Goal: Task Accomplishment & Management: Manage account settings

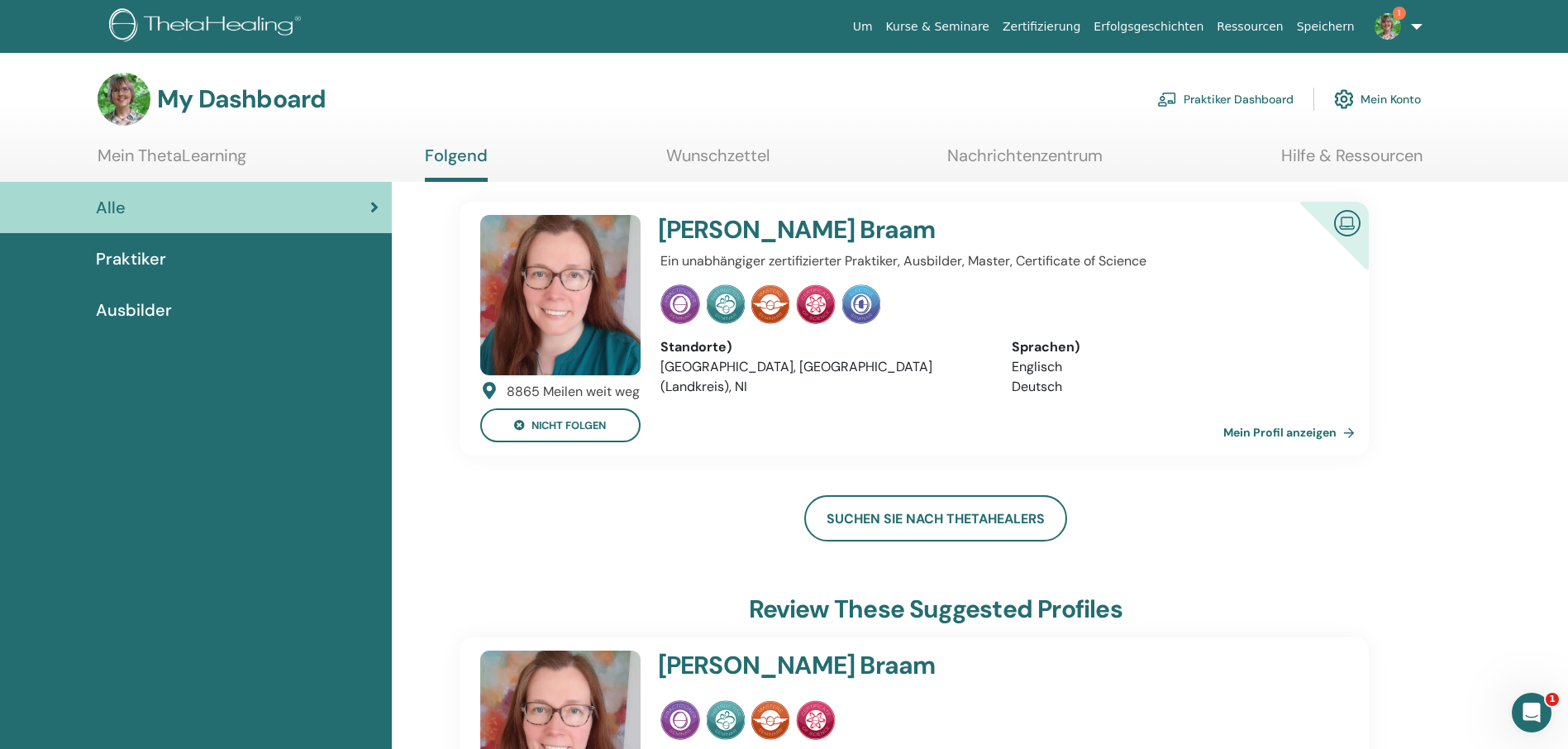
click at [1346, 431] on link "Mein Profil anzeigen" at bounding box center [1292, 431] width 138 height 33
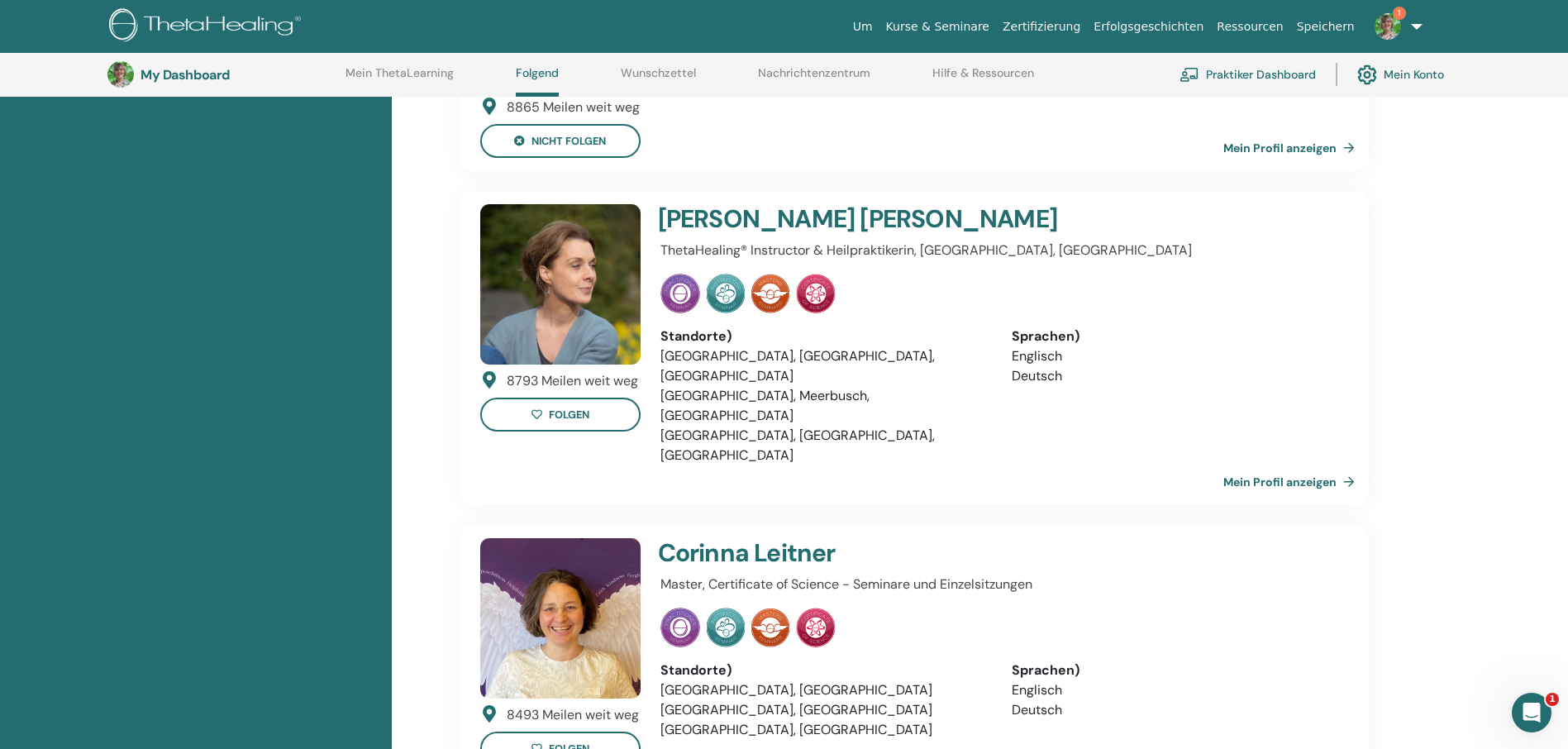
scroll to position [788, 0]
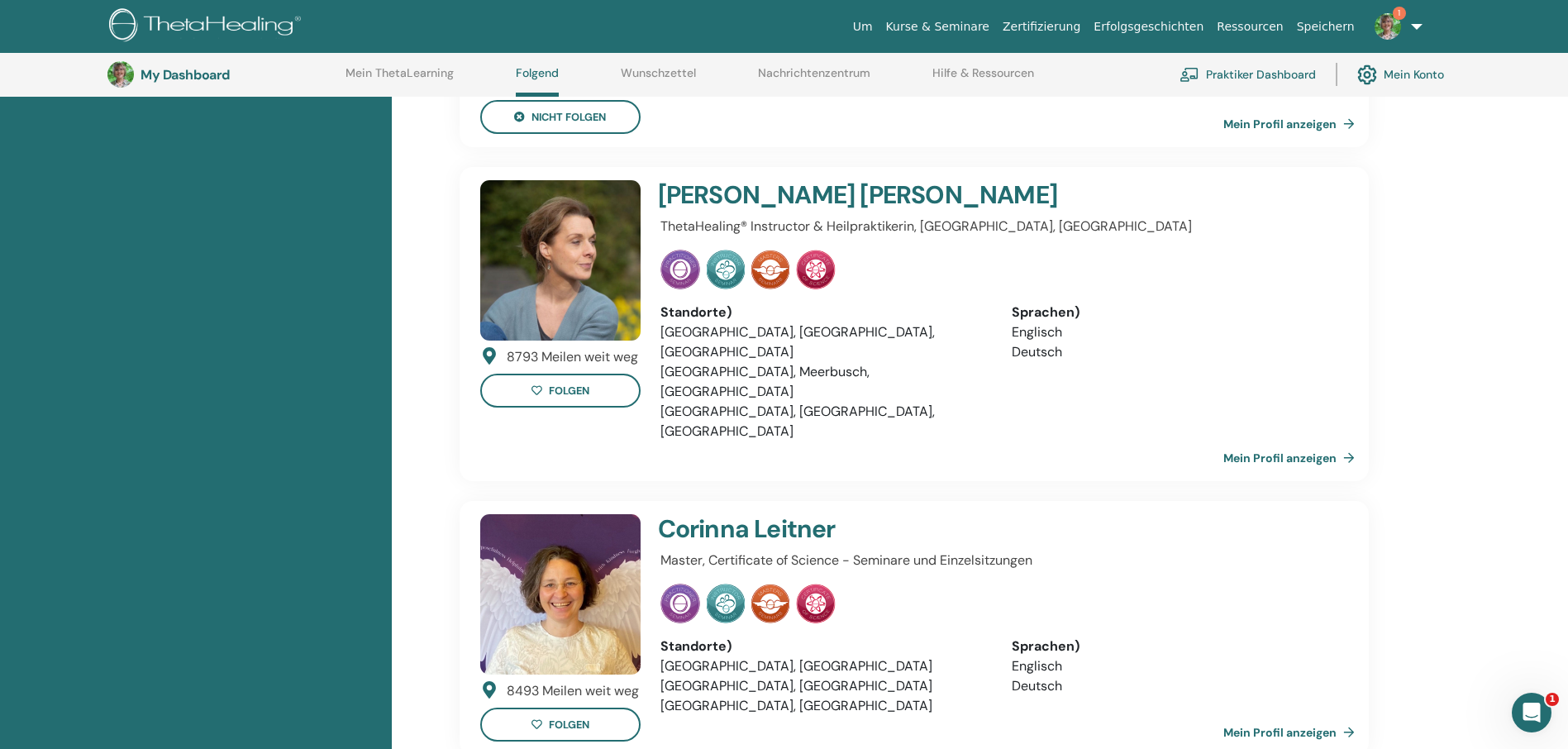
click at [1351, 441] on link "Mein Profil anzeigen" at bounding box center [1292, 457] width 138 height 33
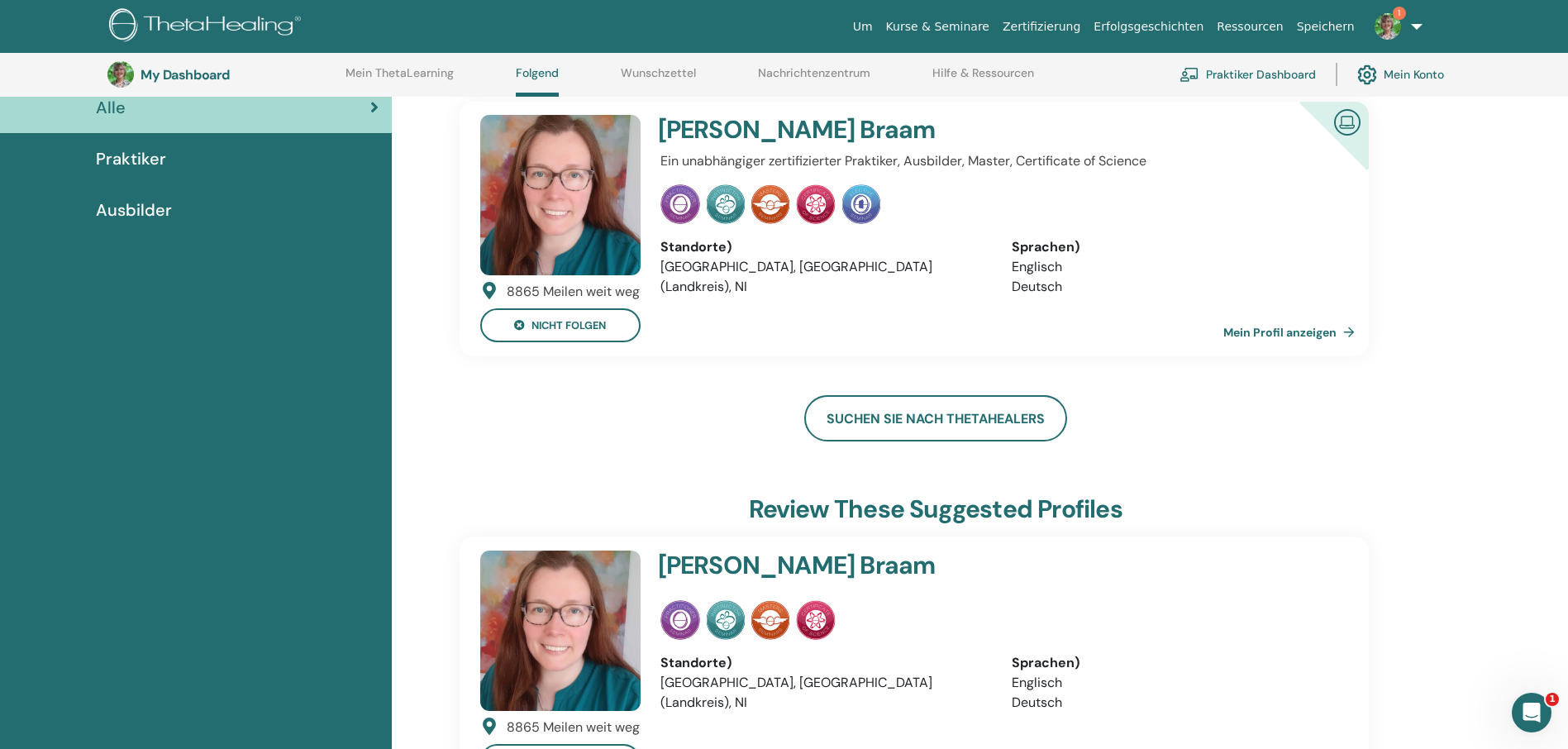
scroll to position [126, 0]
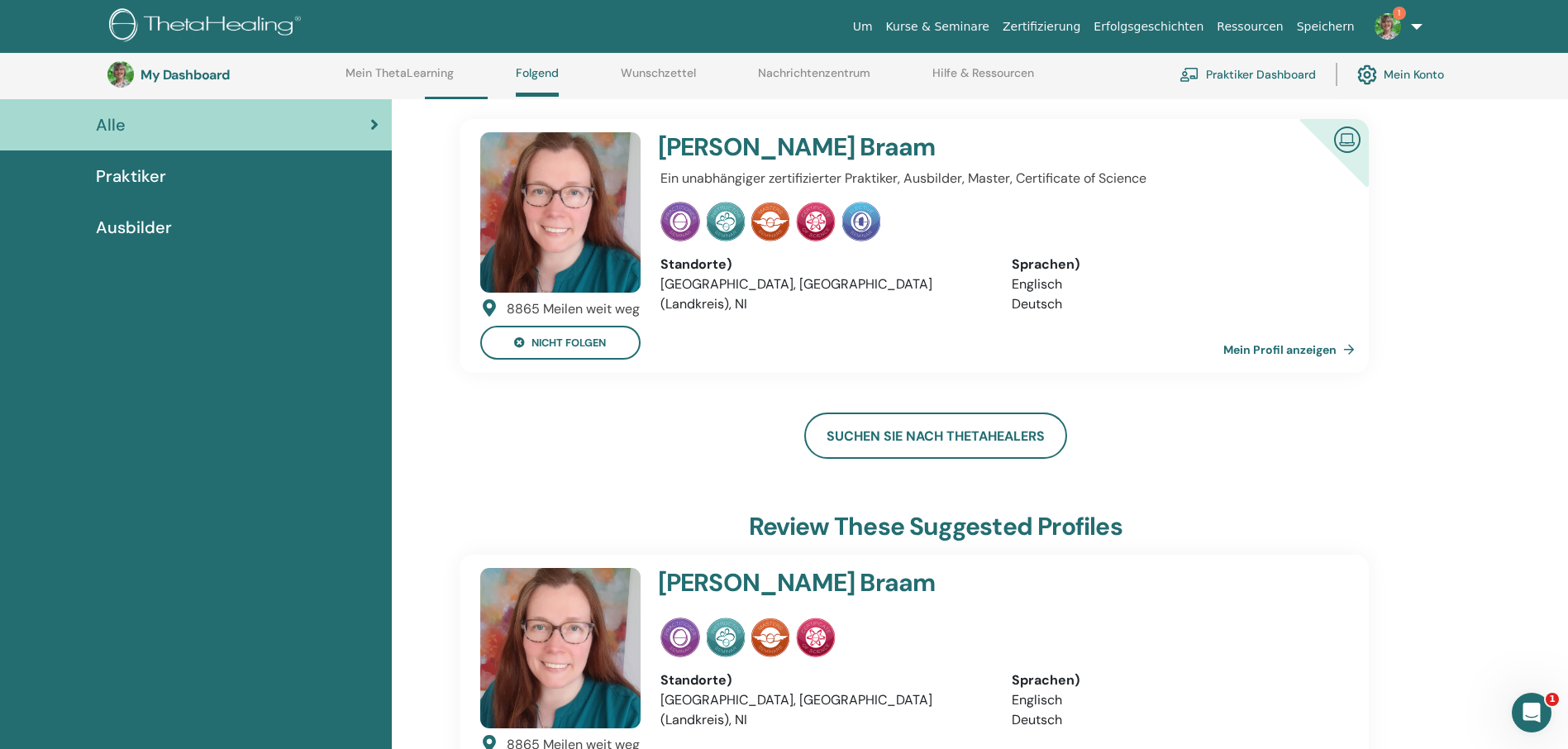
click at [1351, 346] on link "Mein Profil anzeigen" at bounding box center [1292, 349] width 138 height 33
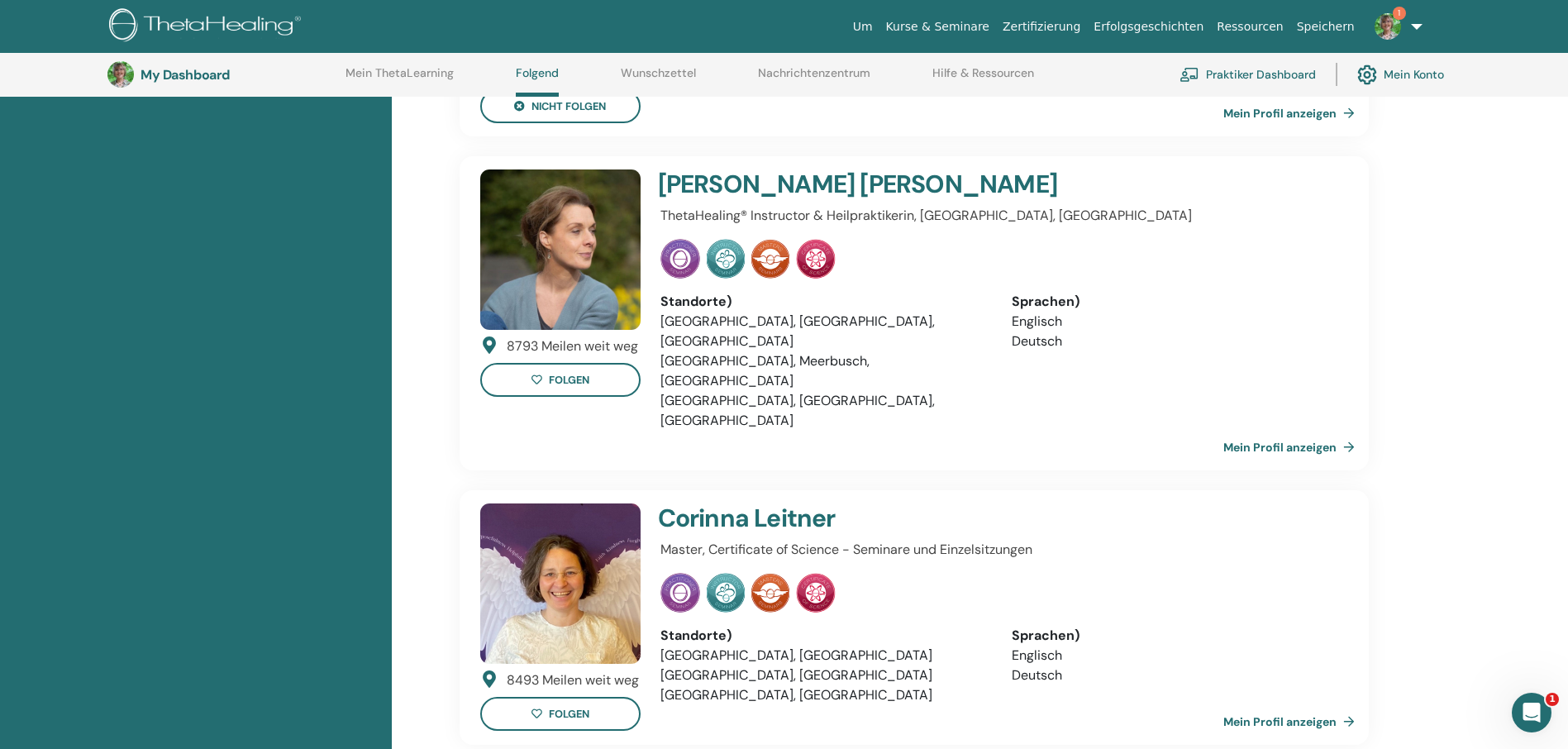
scroll to position [953, 0]
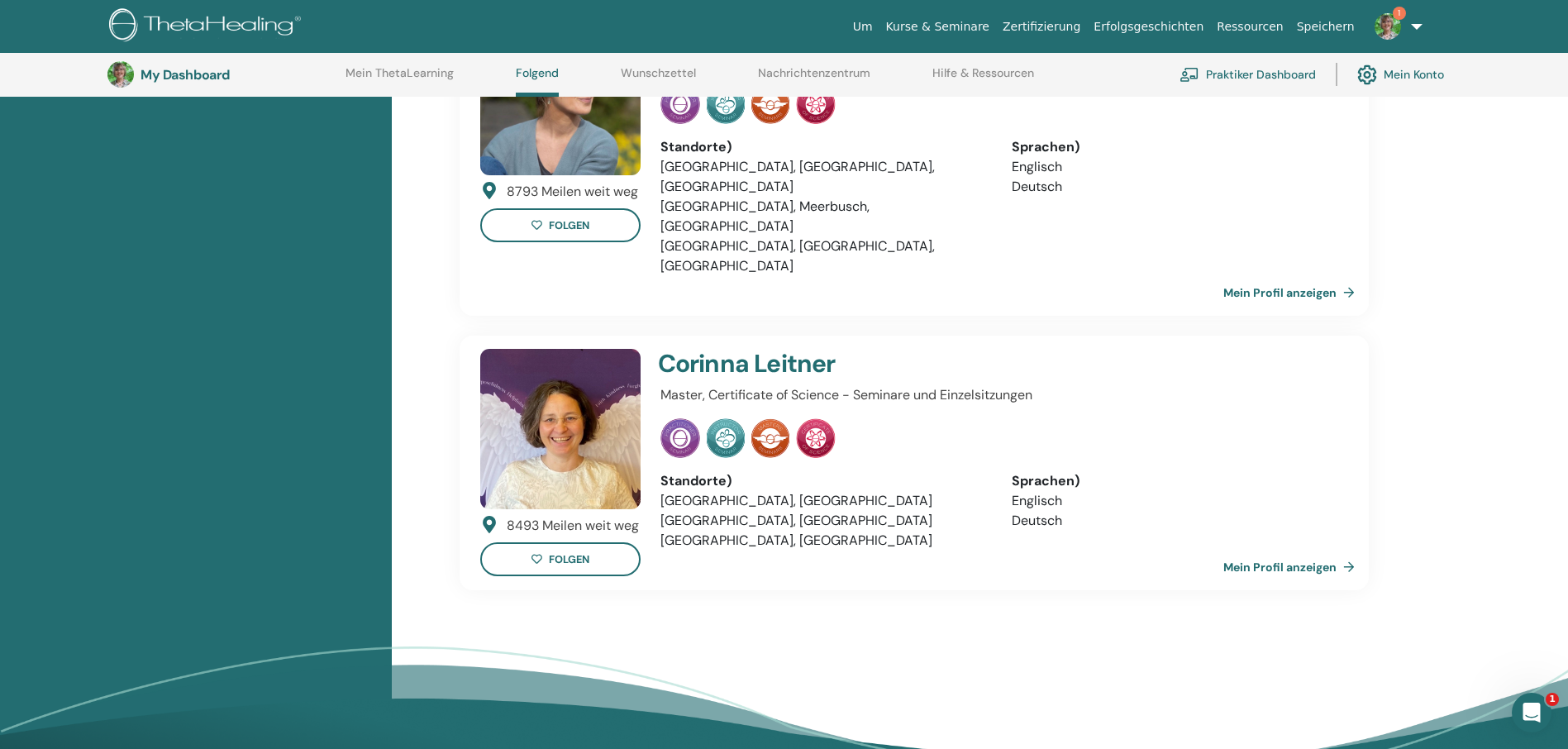
click at [1351, 550] on link "Mein Profil anzeigen" at bounding box center [1292, 566] width 138 height 33
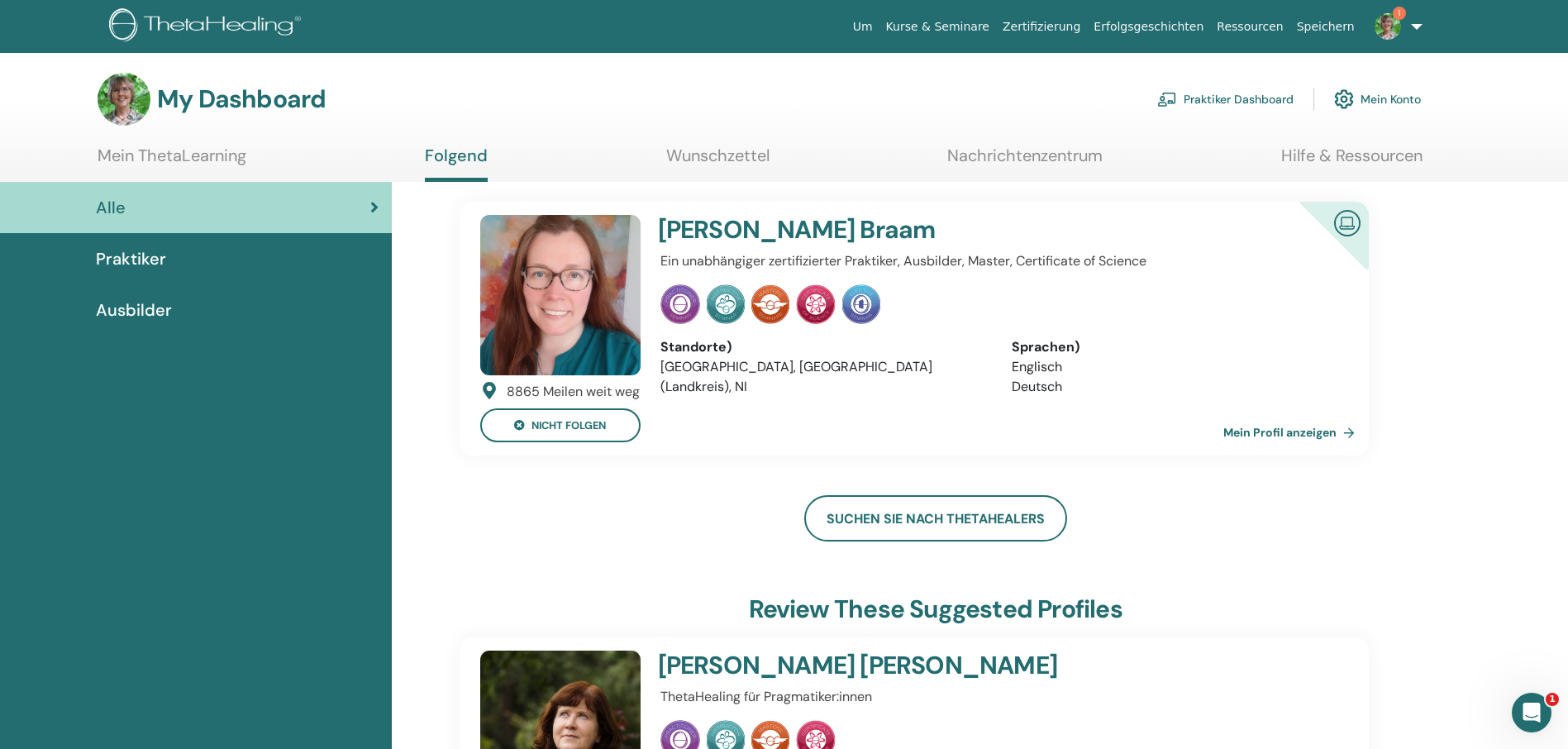
click at [136, 260] on span "Praktiker" at bounding box center [131, 258] width 70 height 24
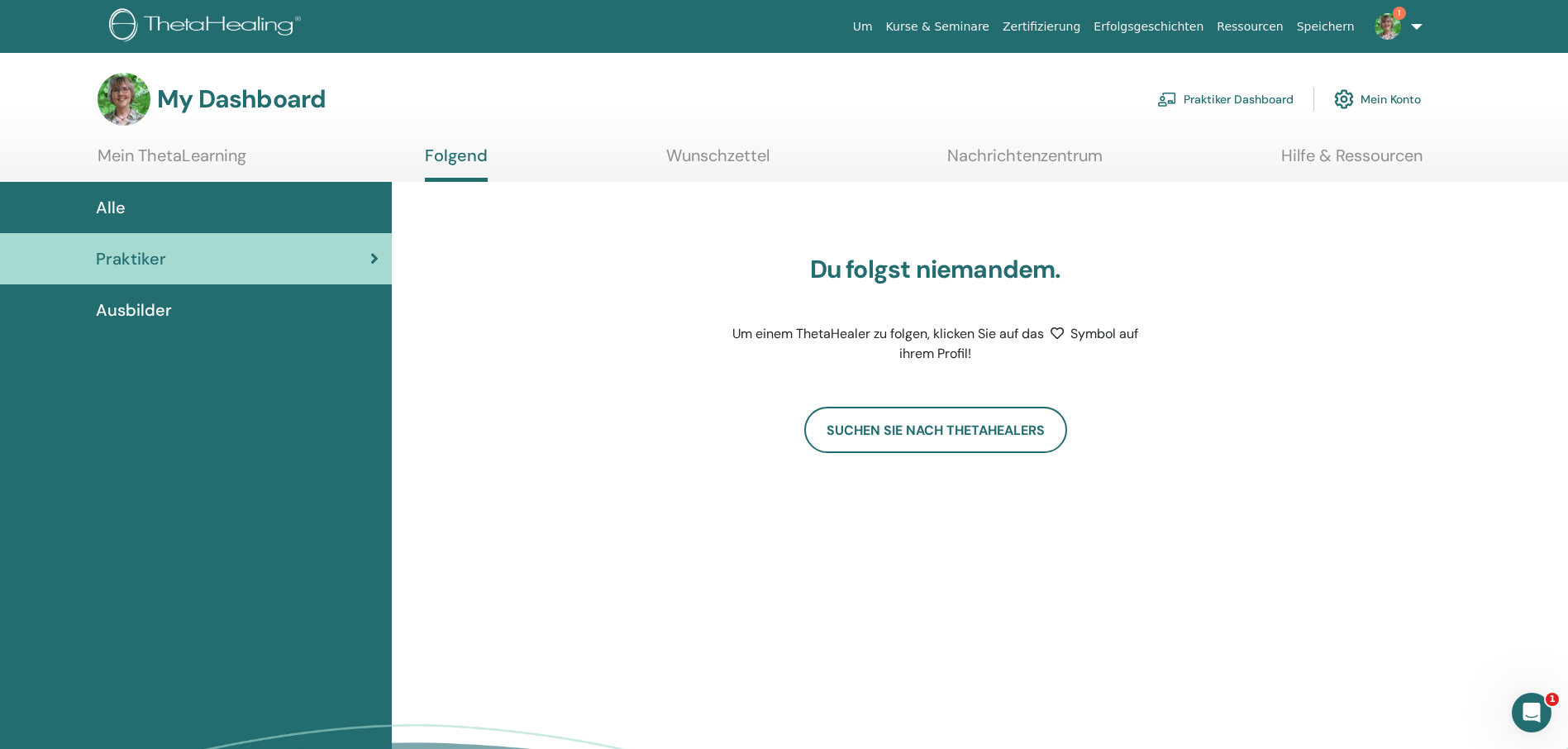
click at [140, 308] on span "Ausbilder" at bounding box center [134, 309] width 76 height 24
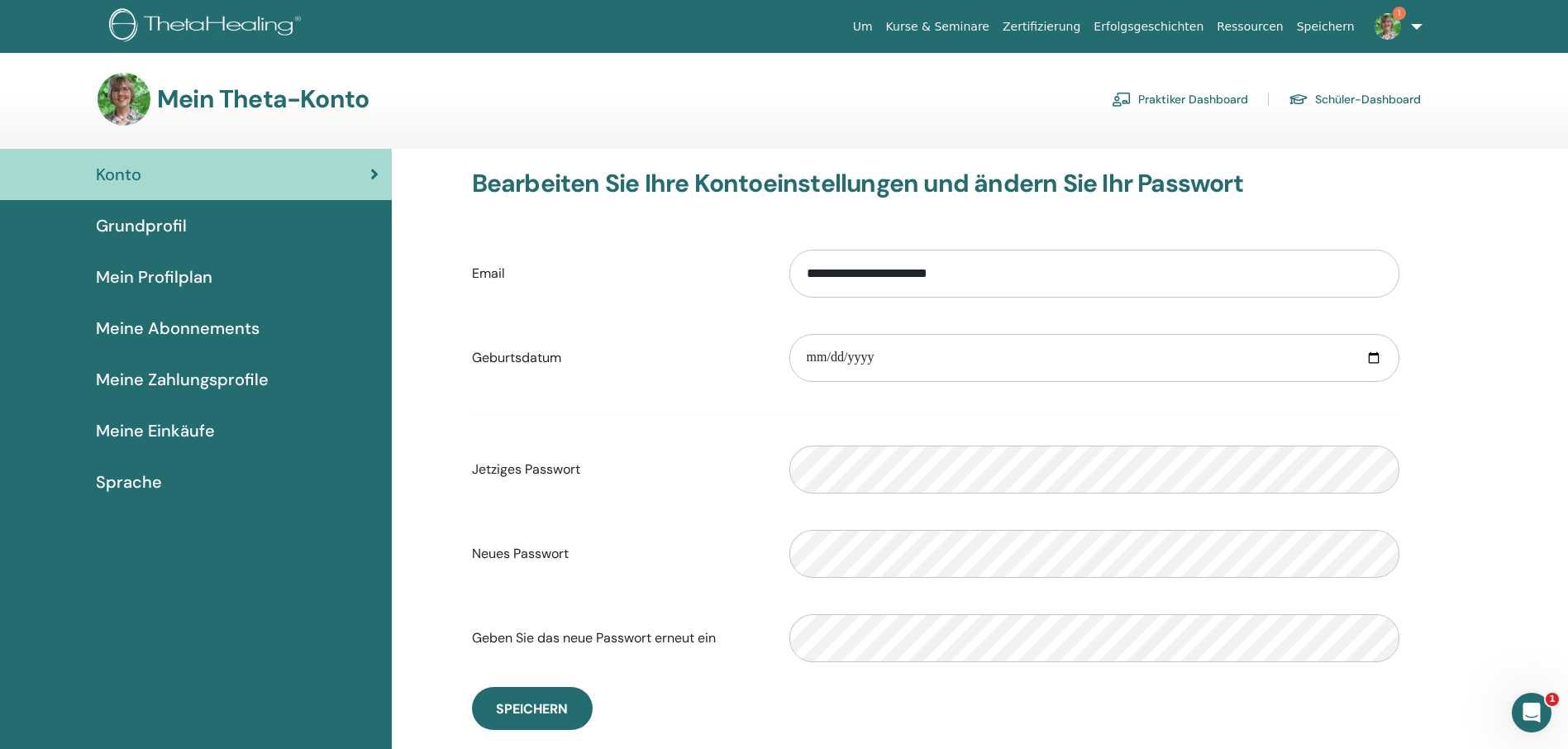
click at [1217, 96] on link "Praktiker Dashboard" at bounding box center [1180, 99] width 136 height 26
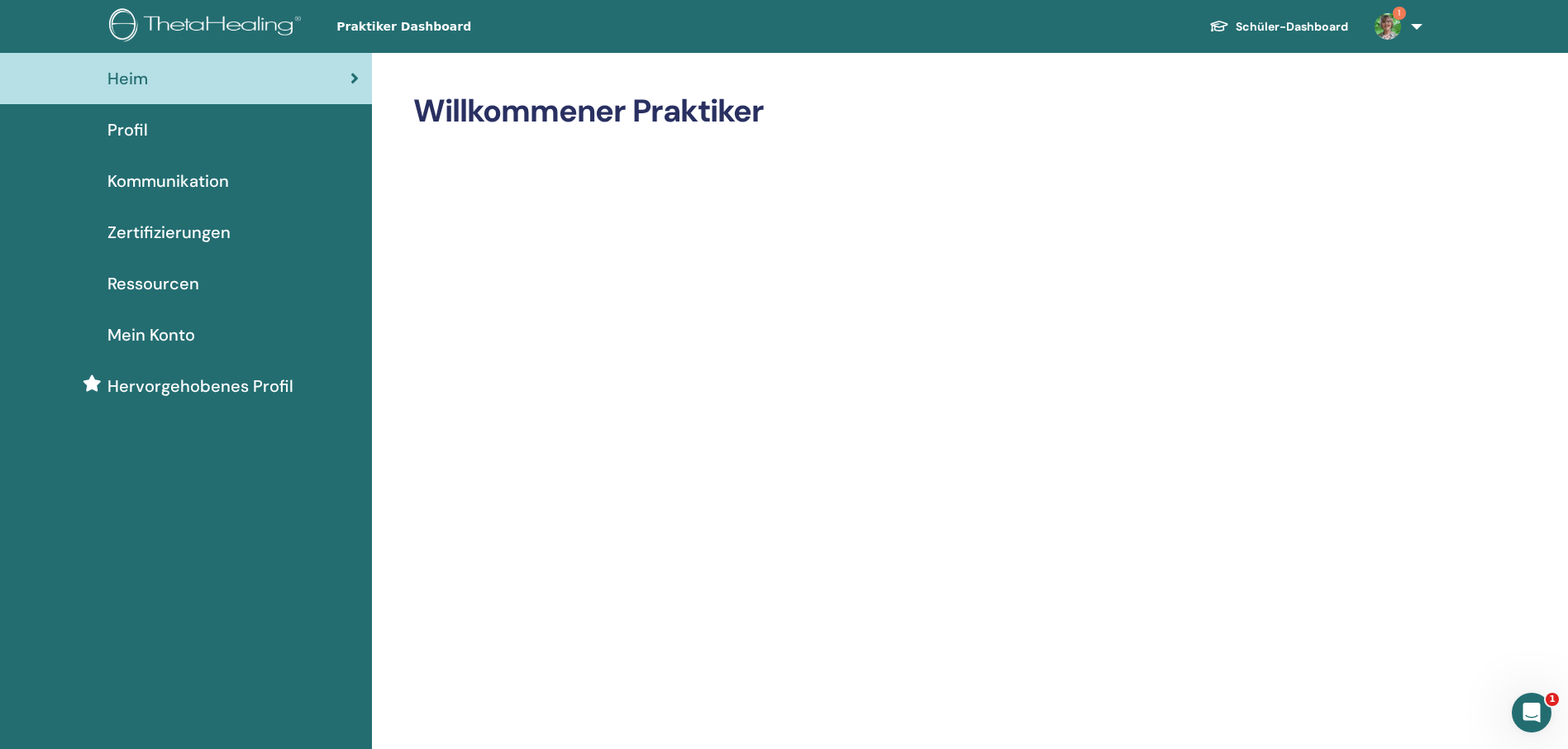
click at [132, 128] on span "Profil" at bounding box center [128, 129] width 40 height 24
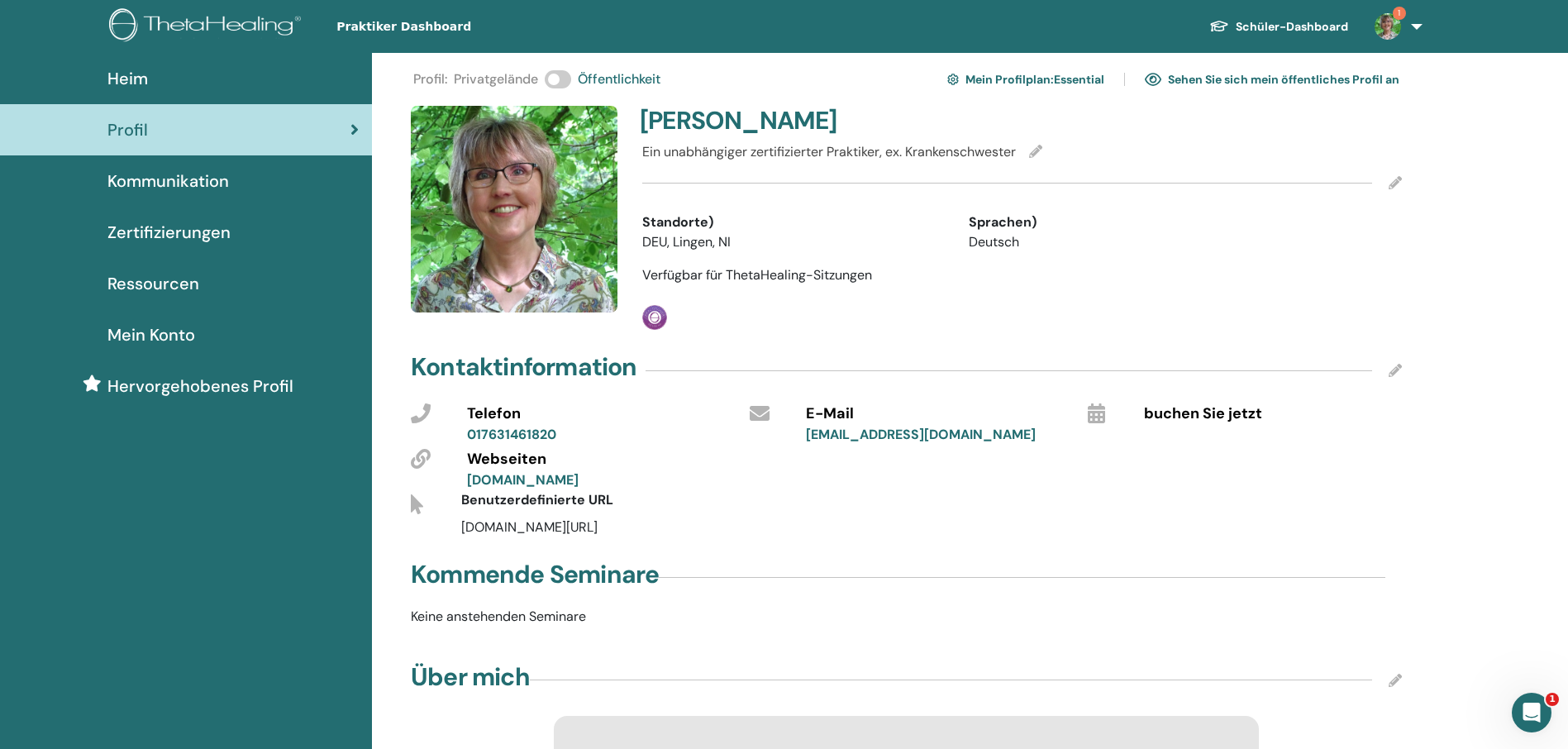
scroll to position [248, 0]
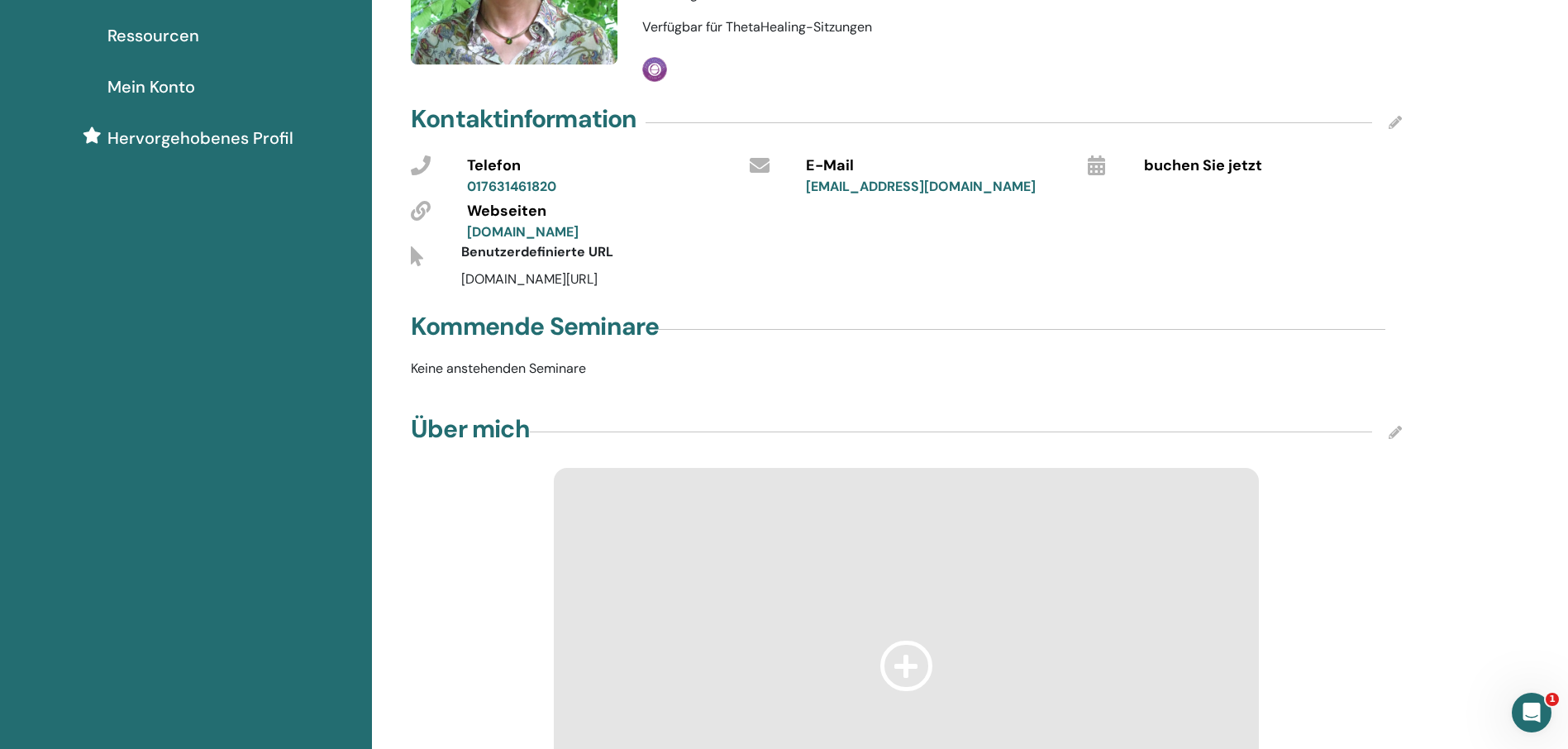
click at [1393, 433] on icon at bounding box center [1395, 432] width 13 height 13
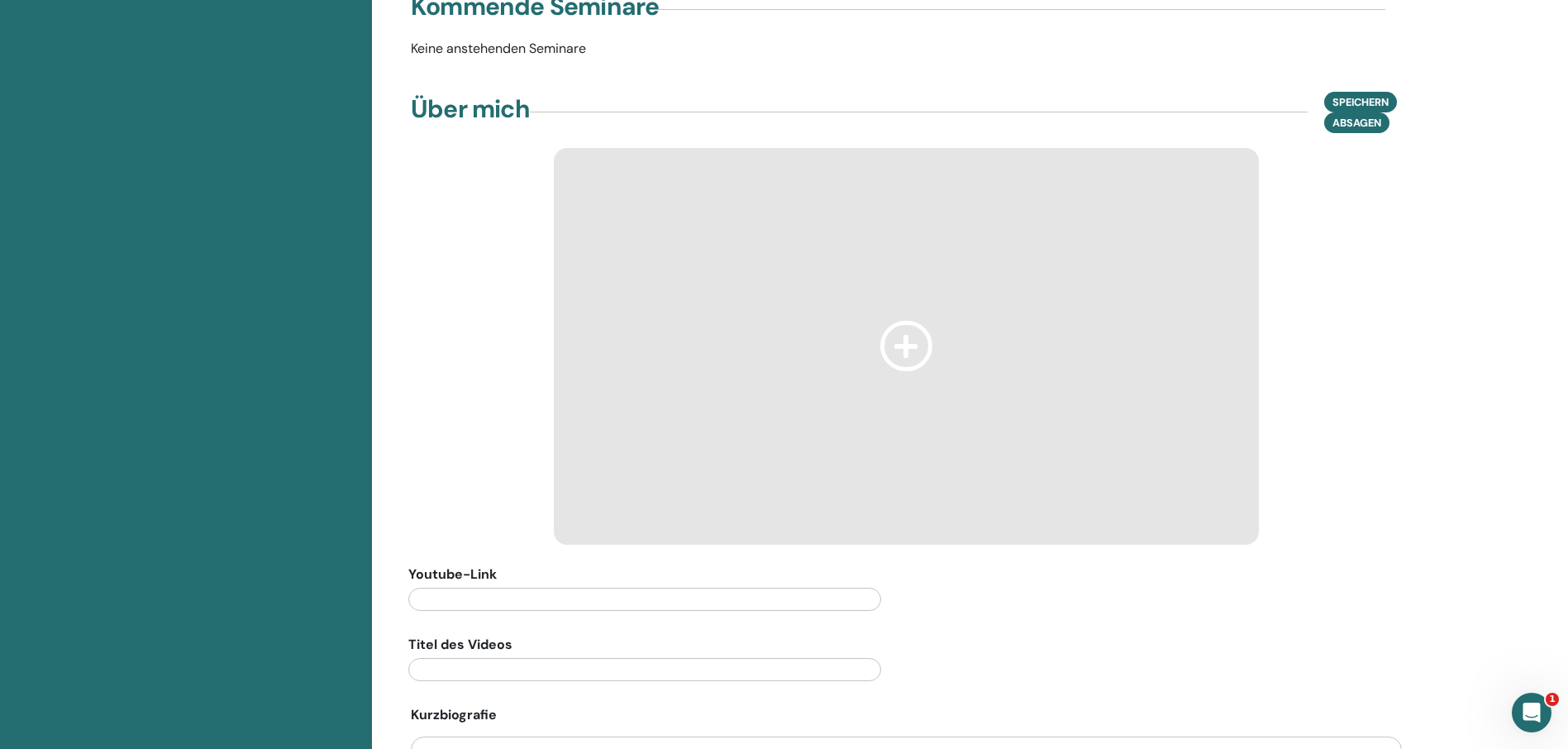
scroll to position [496, 0]
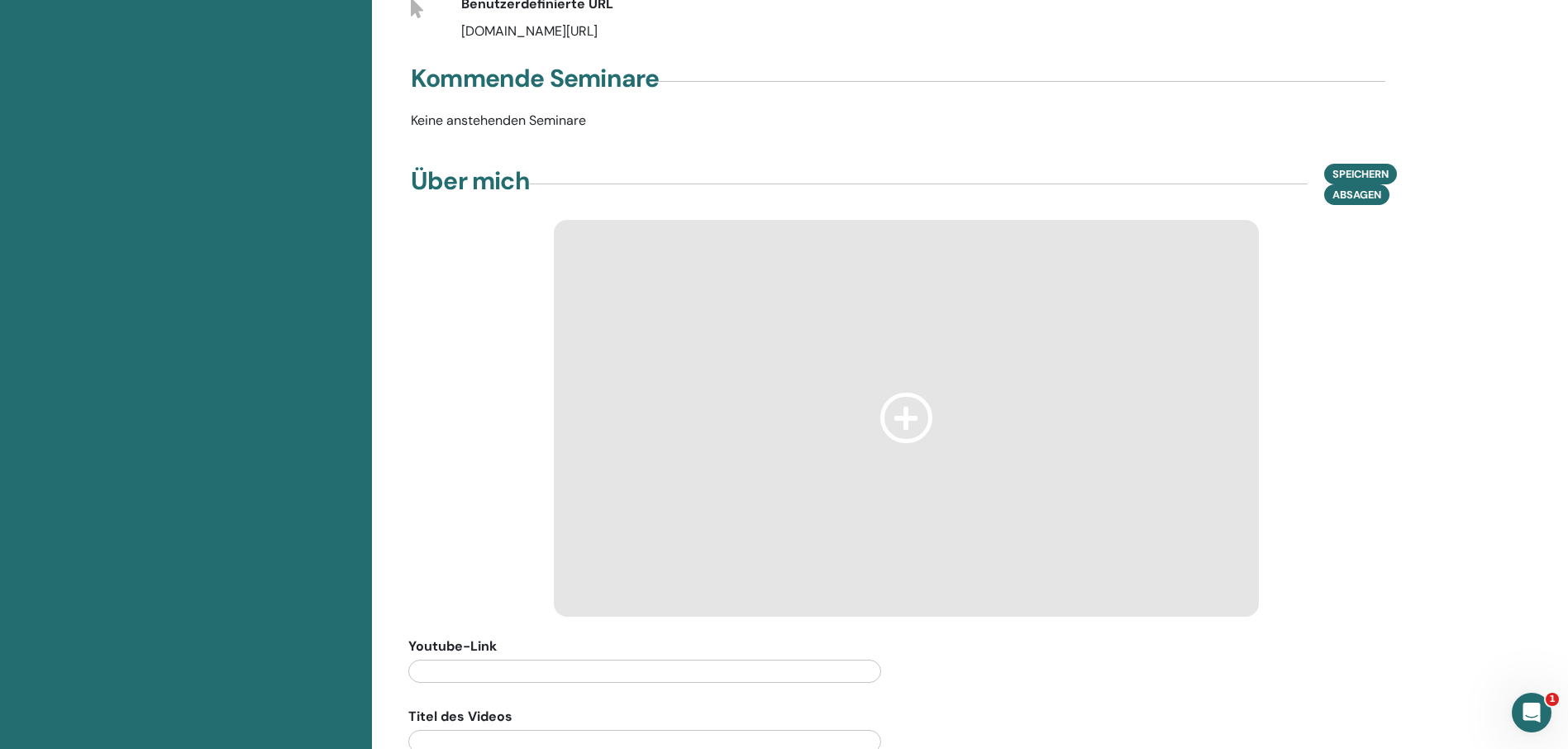
click at [580, 248] on div at bounding box center [906, 418] width 705 height 397
click at [902, 419] on icon at bounding box center [907, 418] width 53 height 51
click at [903, 419] on icon at bounding box center [907, 418] width 53 height 51
click at [467, 333] on div at bounding box center [907, 418] width 991 height 397
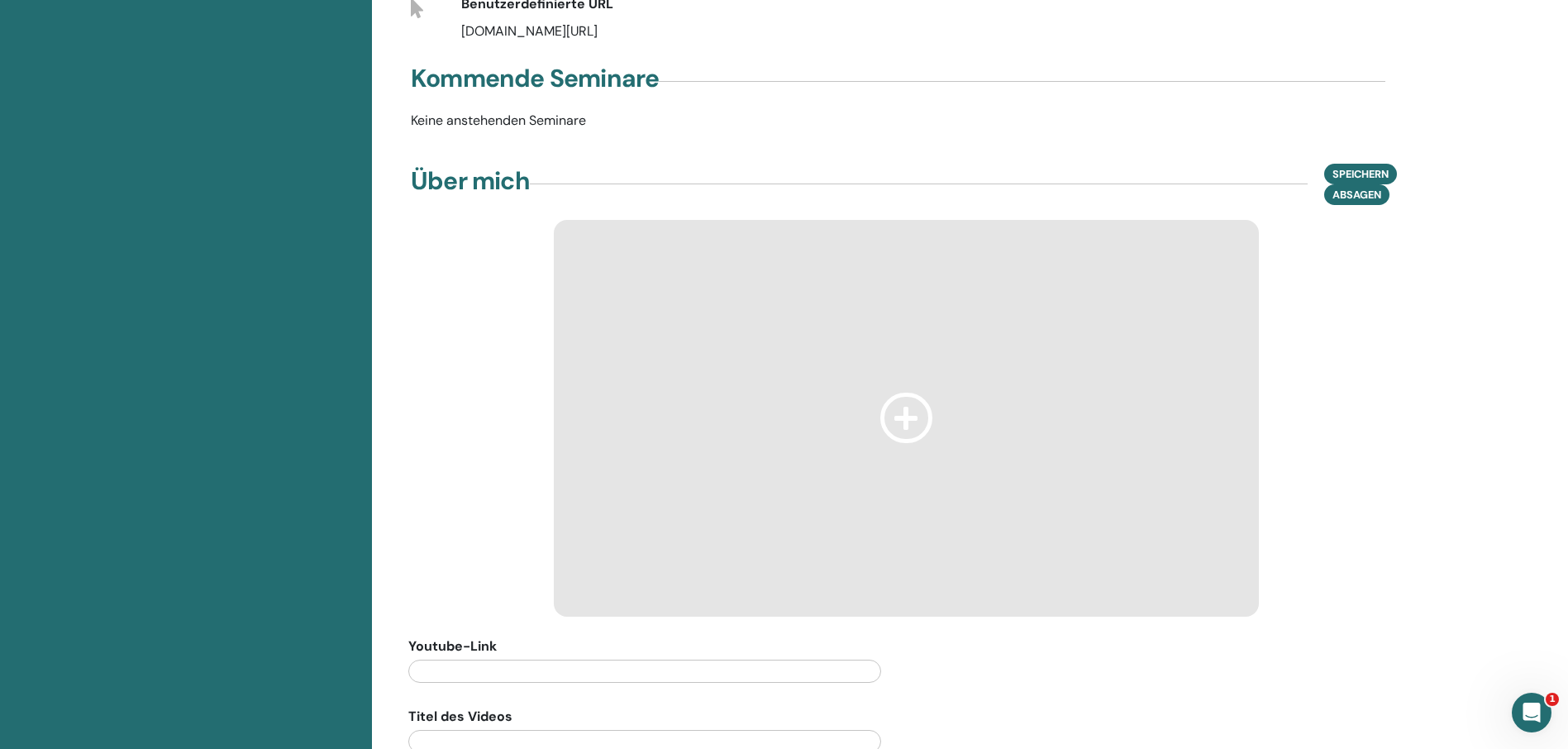
click at [487, 225] on div at bounding box center [907, 418] width 991 height 397
click at [553, 172] on div "Über mich Speichern Absagen" at bounding box center [907, 184] width 991 height 41
click at [555, 180] on div "Über mich Speichern Absagen" at bounding box center [907, 184] width 991 height 41
click at [908, 423] on icon at bounding box center [907, 418] width 53 height 51
click at [1084, 412] on div at bounding box center [906, 418] width 705 height 397
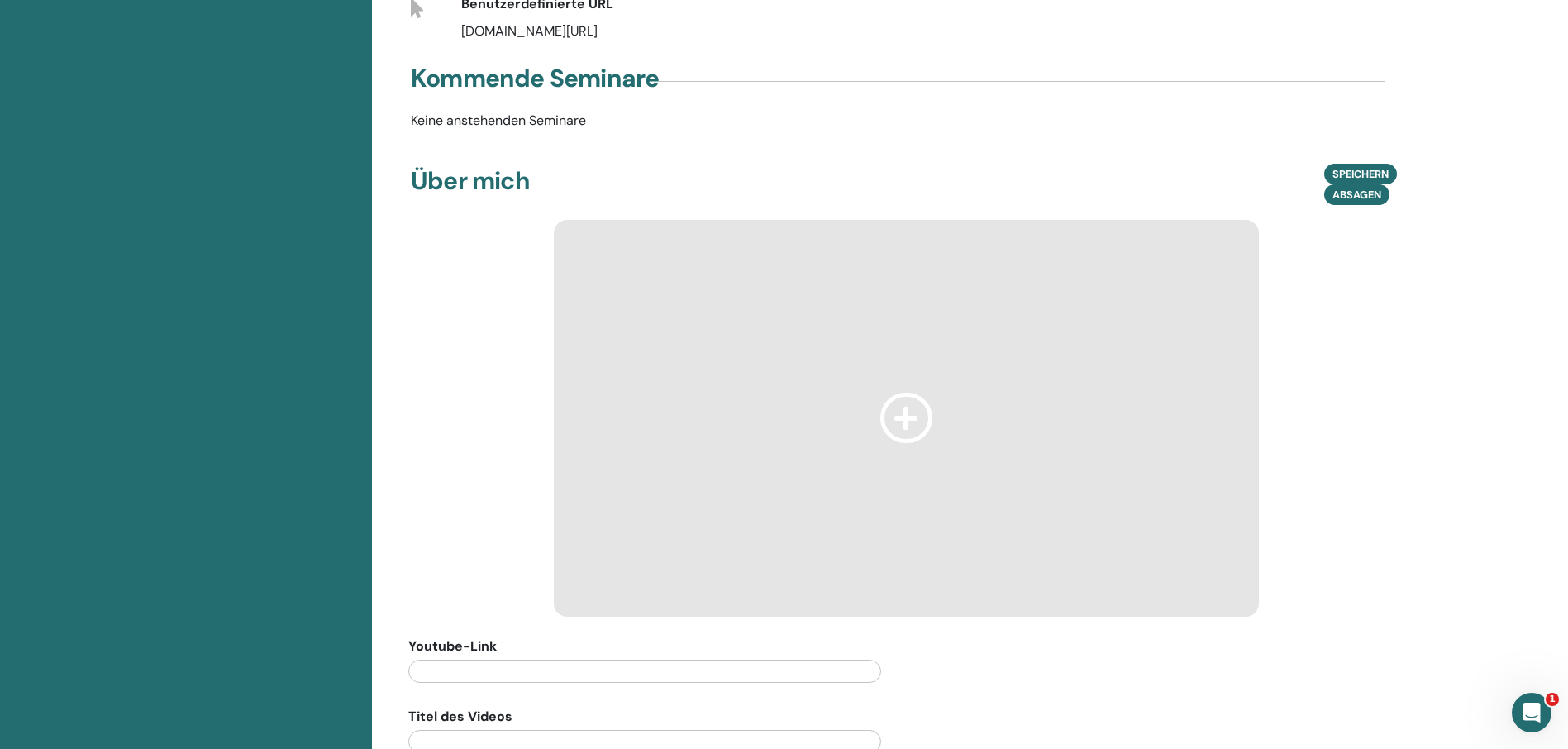
click at [1084, 412] on div at bounding box center [906, 418] width 705 height 397
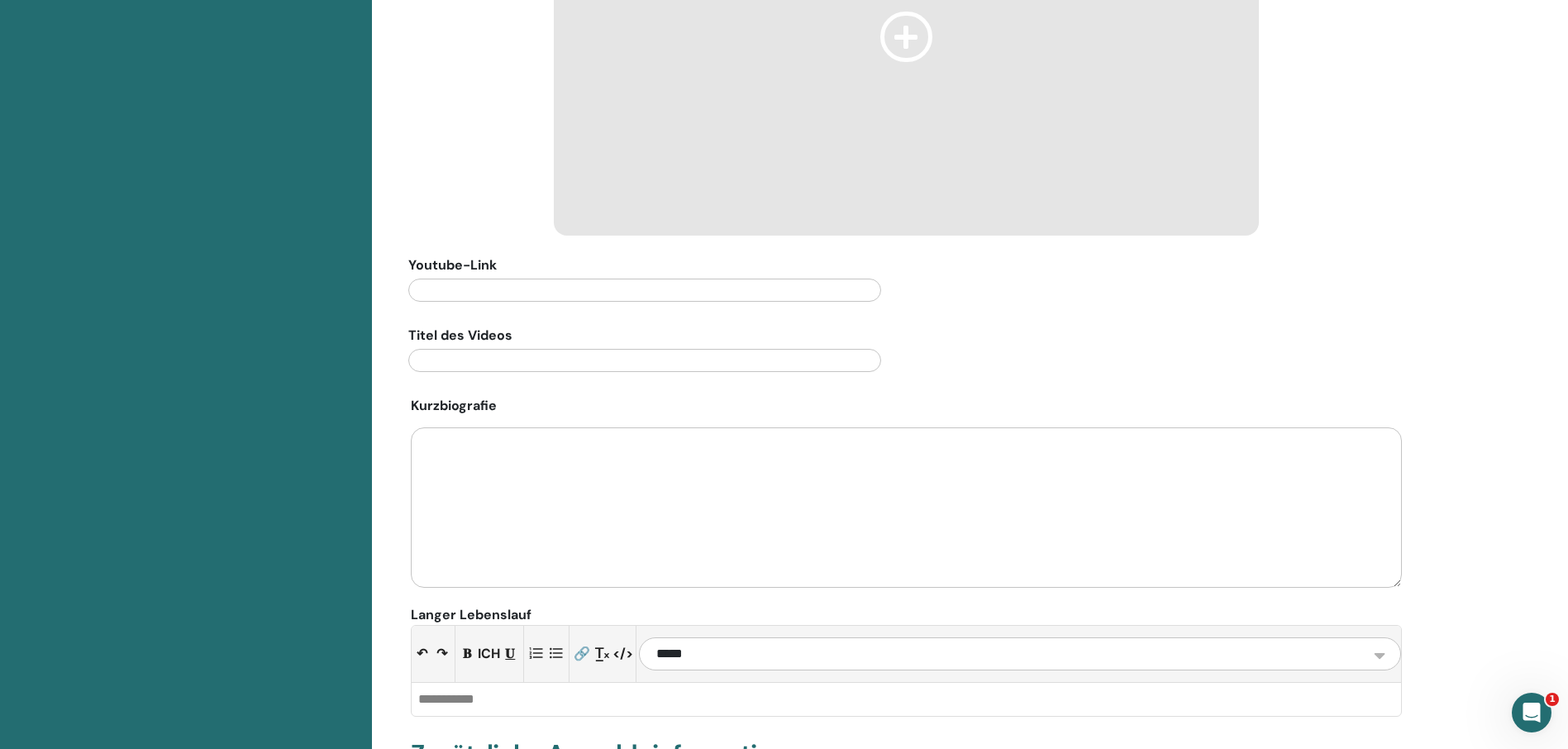
scroll to position [909, 0]
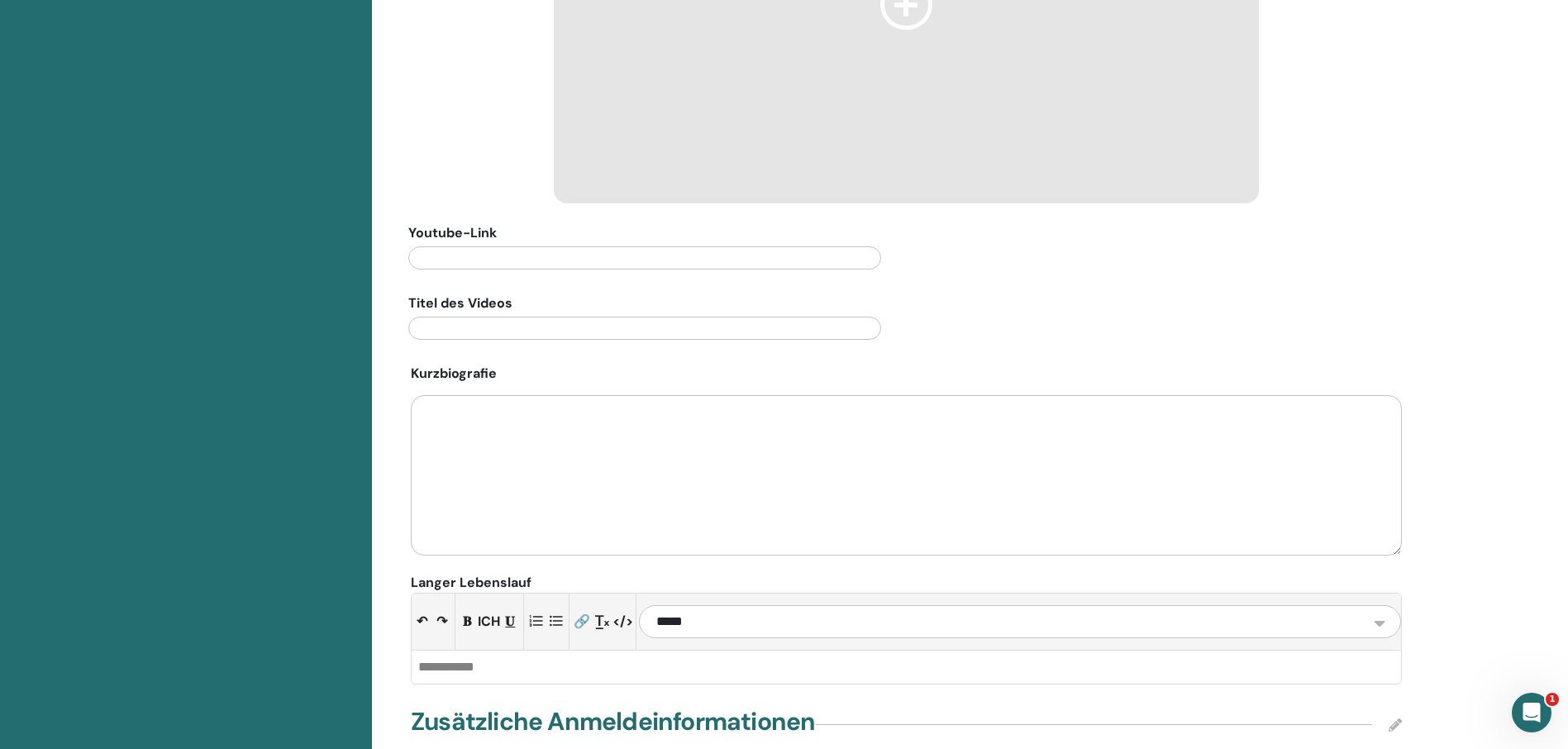
click at [425, 416] on textarea at bounding box center [907, 475] width 991 height 160
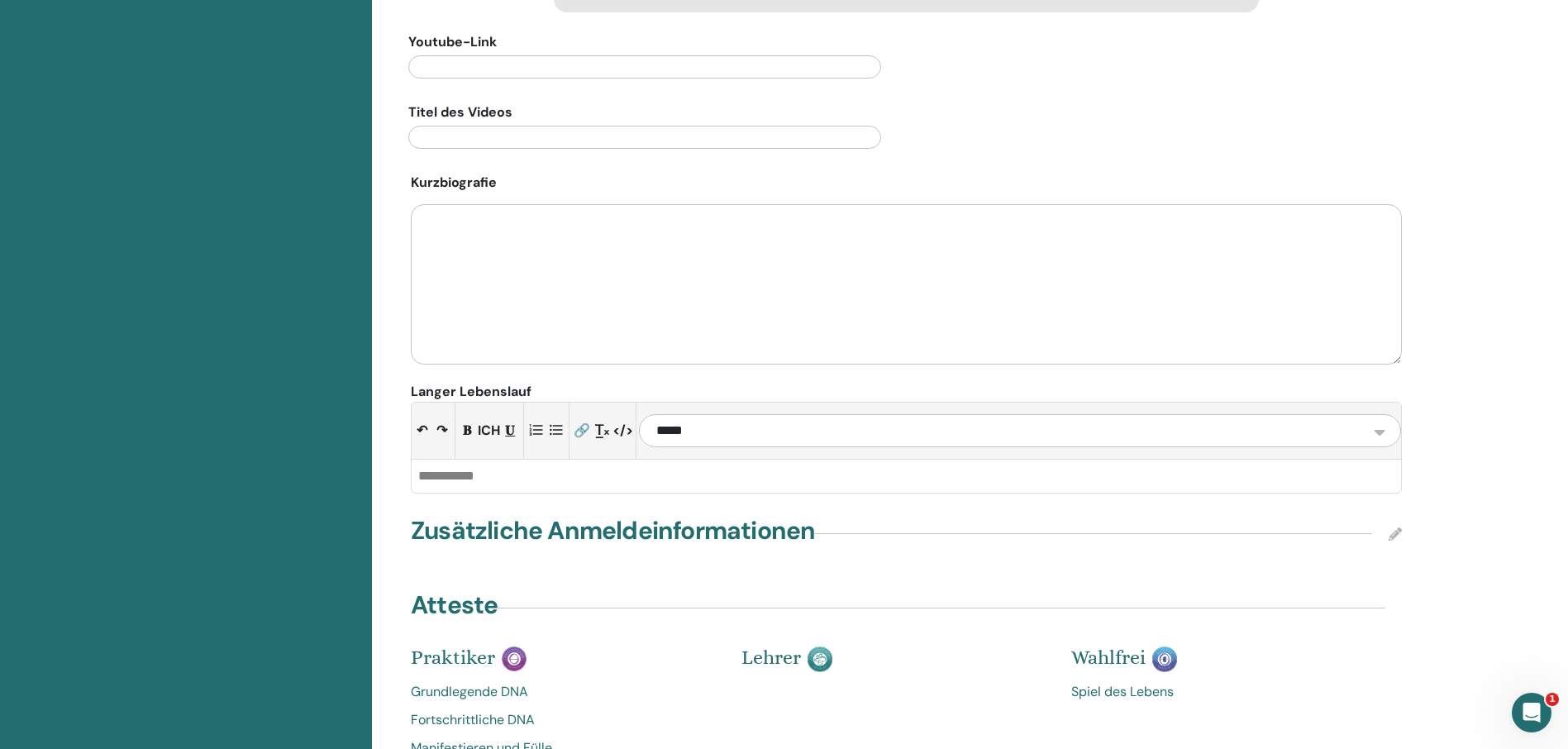
scroll to position [1157, 0]
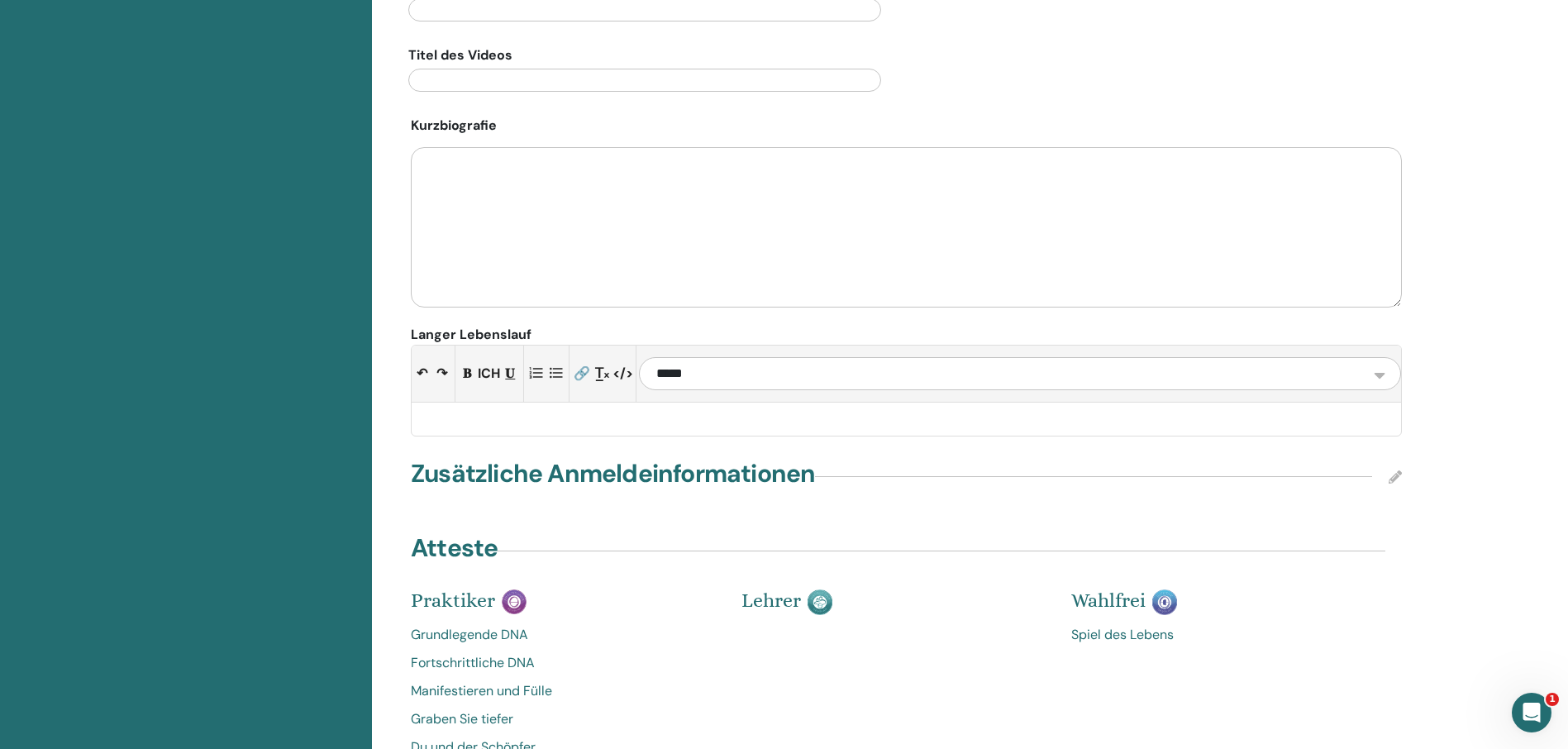
click at [443, 419] on div at bounding box center [907, 419] width 989 height 33
click at [449, 175] on textarea at bounding box center [907, 227] width 991 height 160
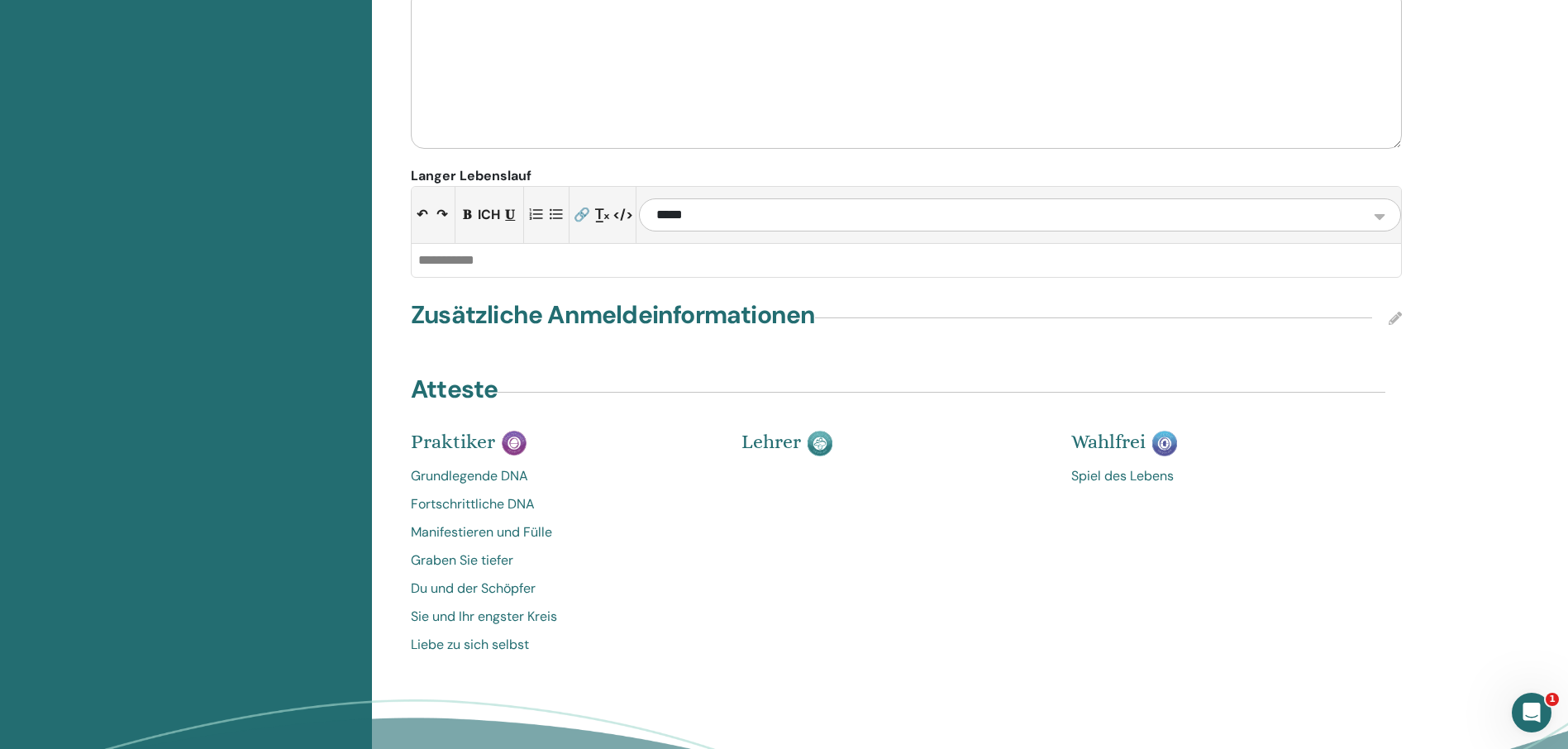
scroll to position [1322, 0]
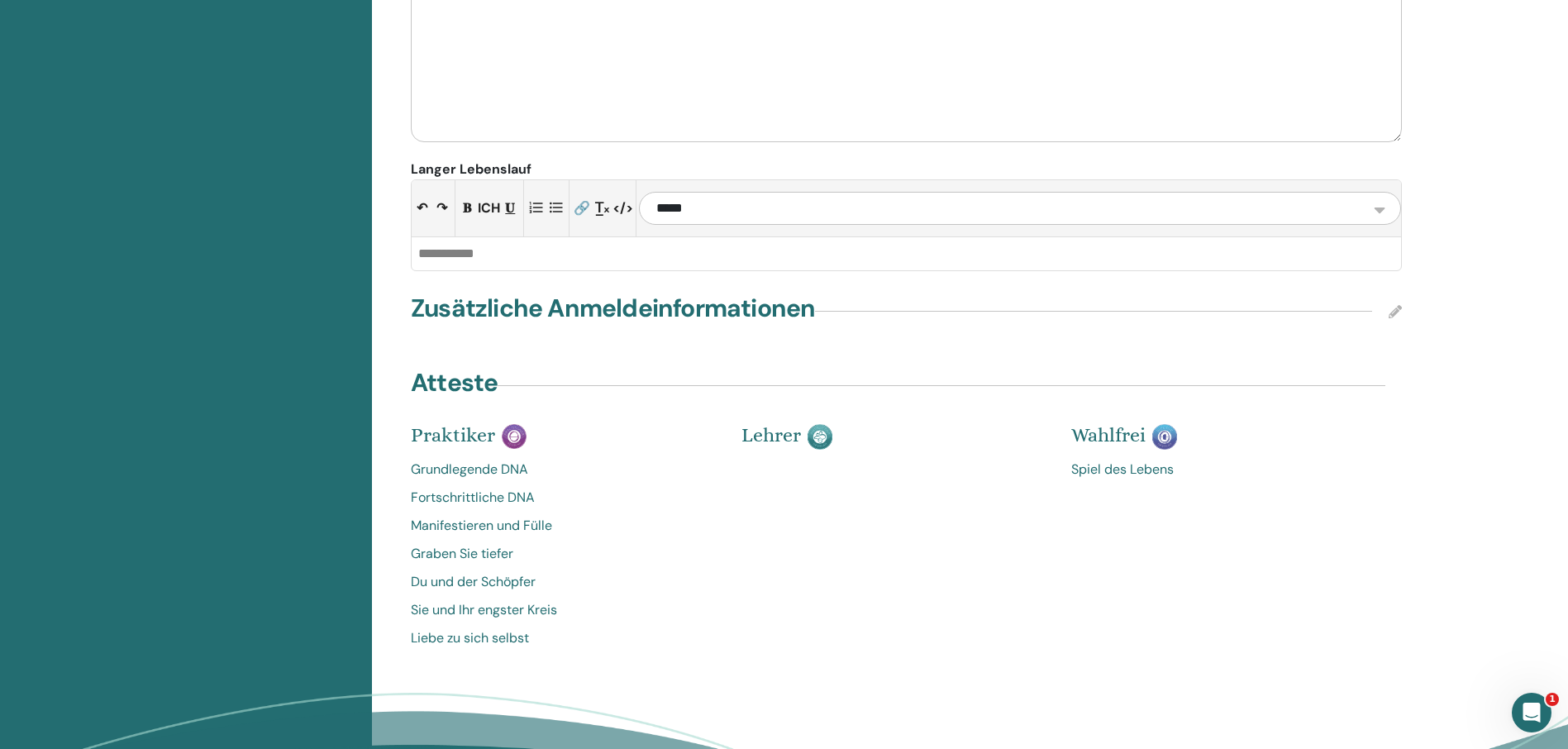
click at [1397, 311] on icon at bounding box center [1395, 312] width 13 height 13
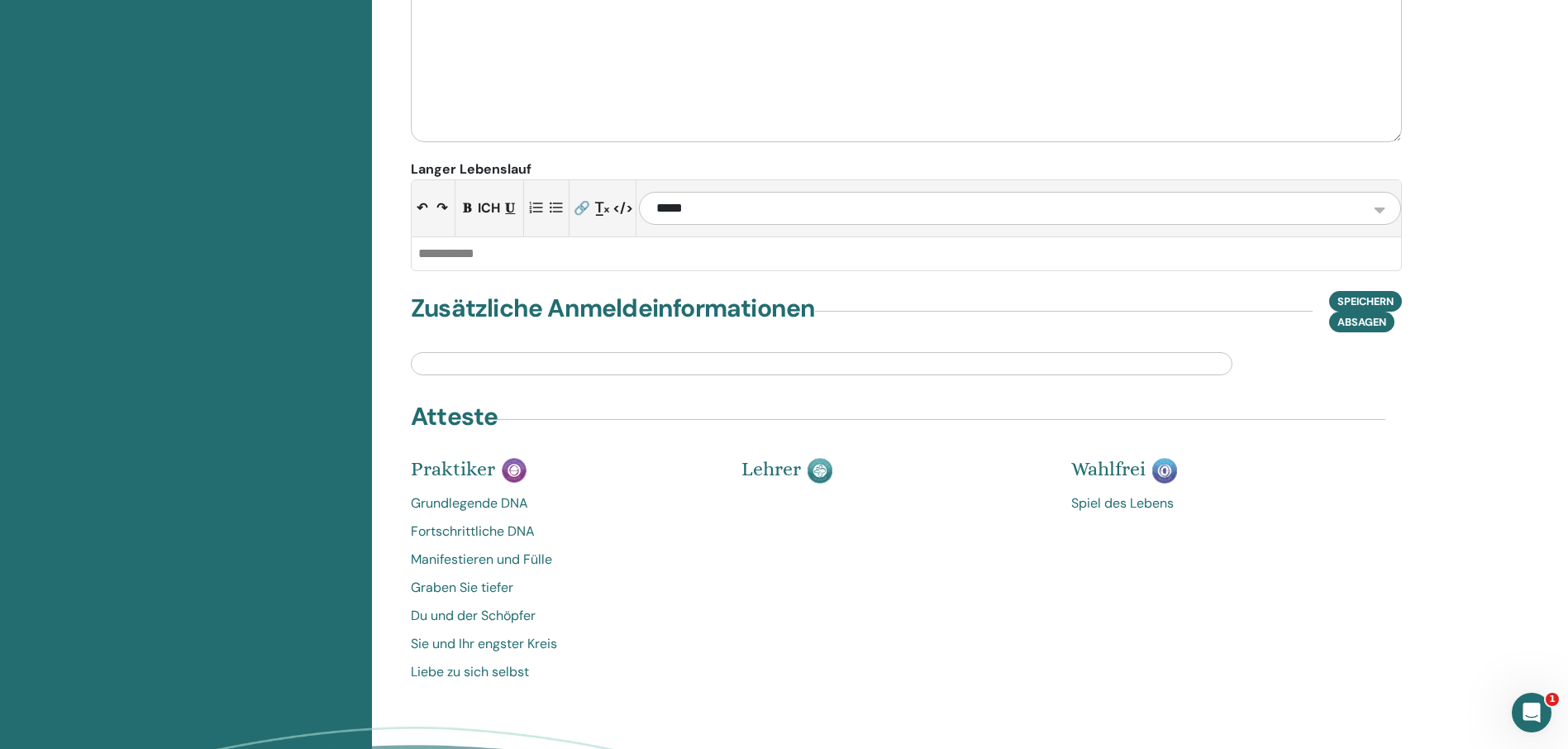
click at [448, 368] on input "text" at bounding box center [821, 363] width 821 height 23
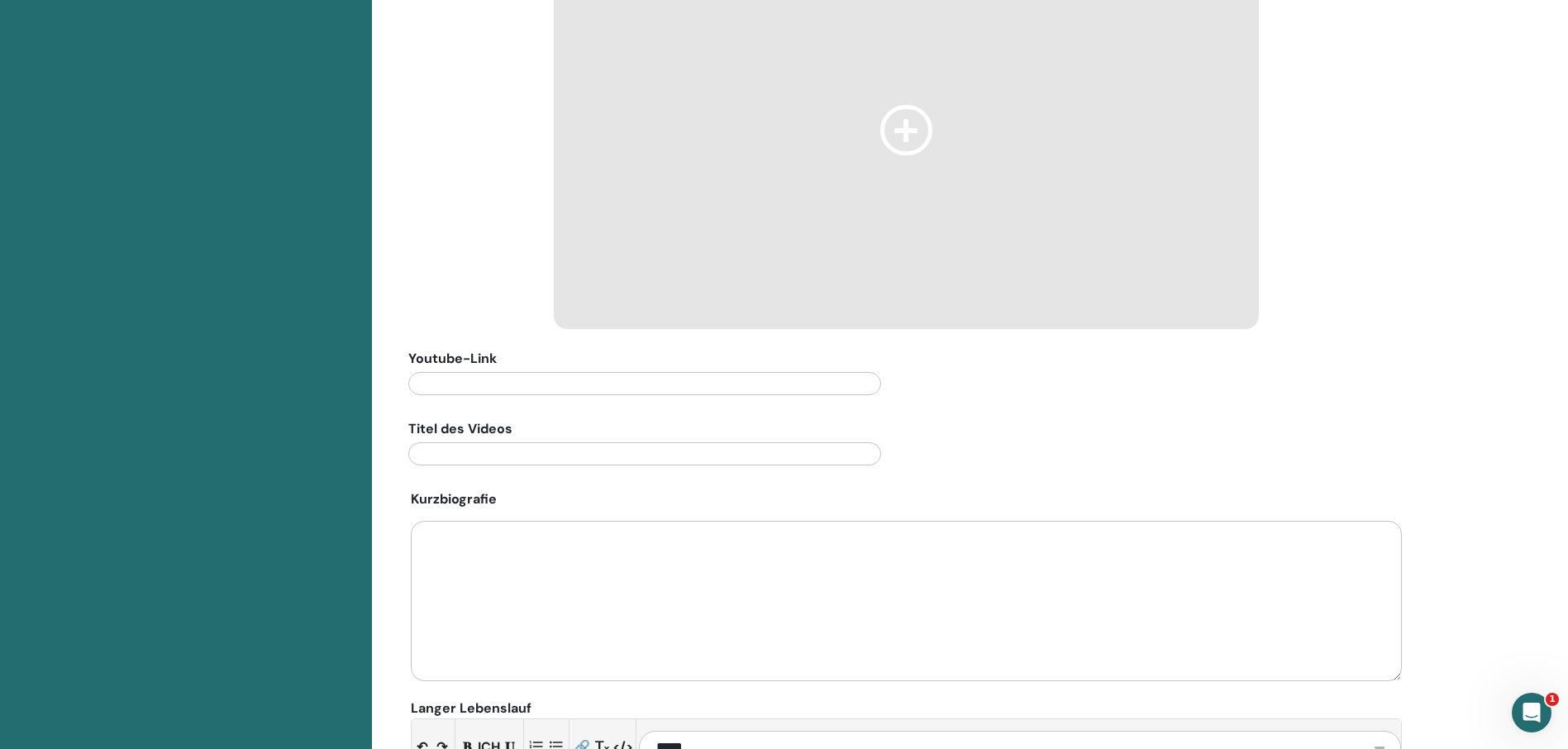
scroll to position [661, 0]
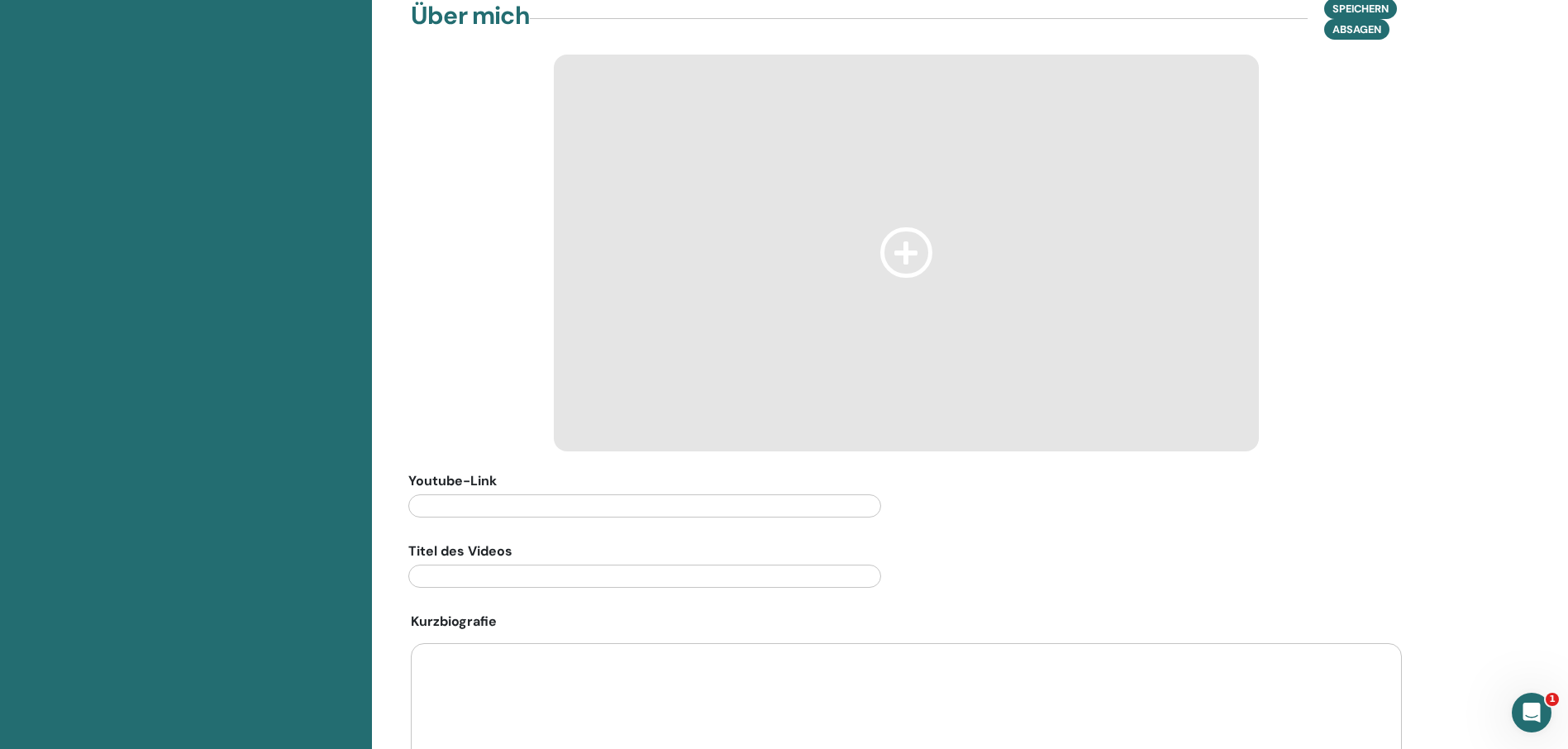
click at [902, 258] on icon at bounding box center [907, 253] width 53 height 51
drag, startPoint x: 902, startPoint y: 258, endPoint x: 806, endPoint y: 252, distance: 96.2
click at [806, 252] on div at bounding box center [906, 253] width 705 height 397
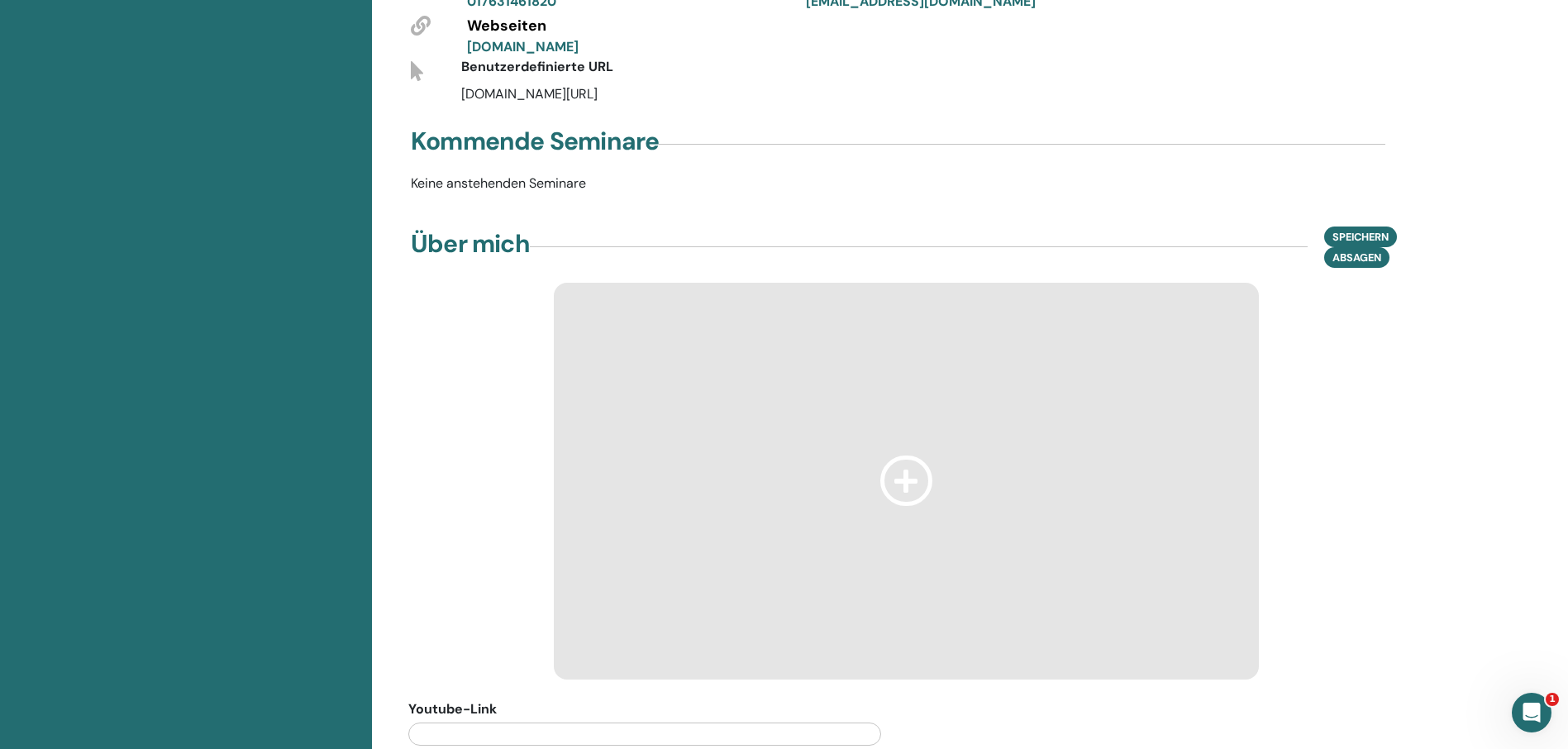
scroll to position [413, 0]
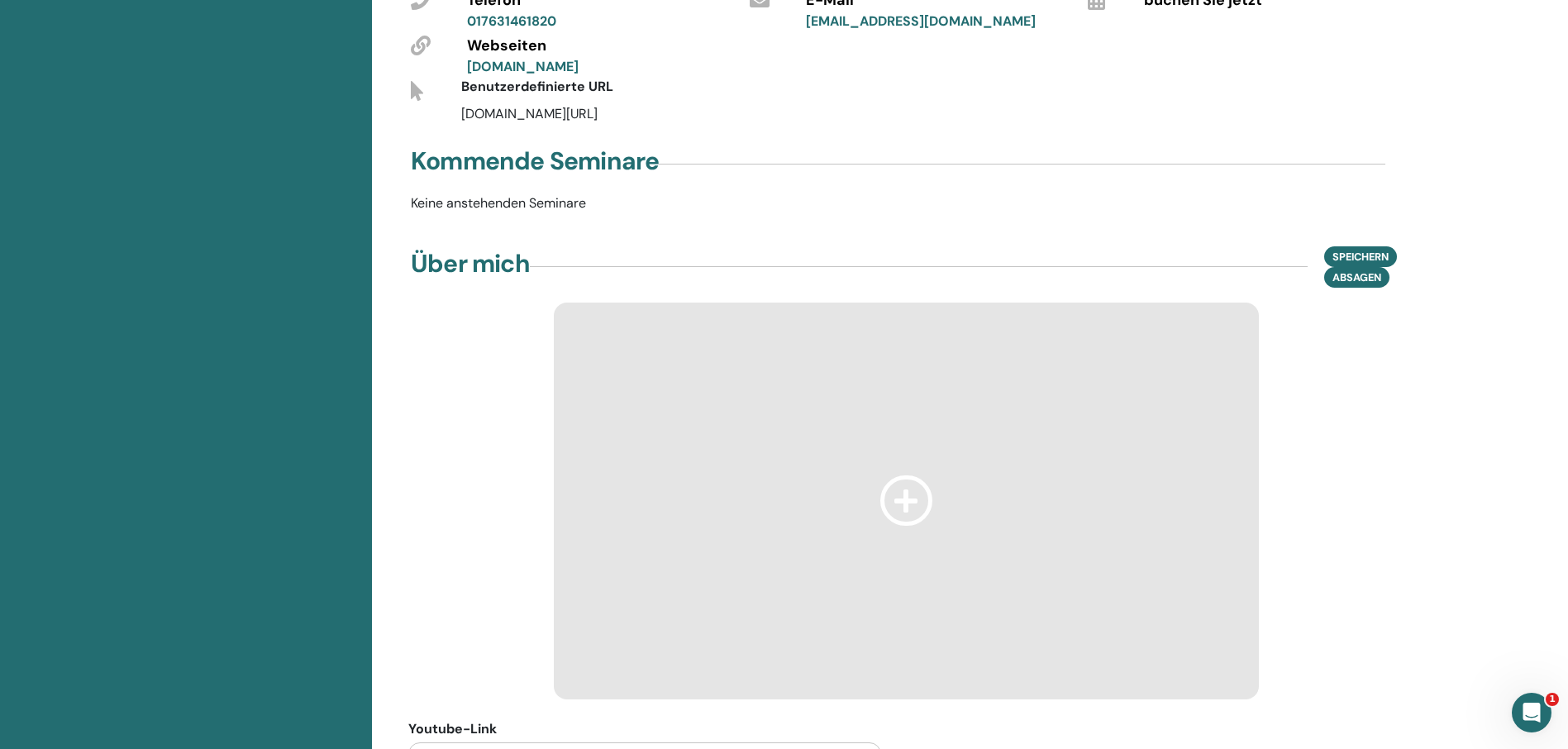
click at [506, 195] on p "Keine anstehenden Seminare" at bounding box center [907, 204] width 1011 height 20
click at [511, 203] on p "Keine anstehenden Seminare" at bounding box center [907, 204] width 1011 height 20
click at [547, 255] on div "Über mich Speichern Absagen" at bounding box center [907, 266] width 991 height 41
click at [575, 265] on div "Über mich Speichern Absagen" at bounding box center [907, 266] width 991 height 41
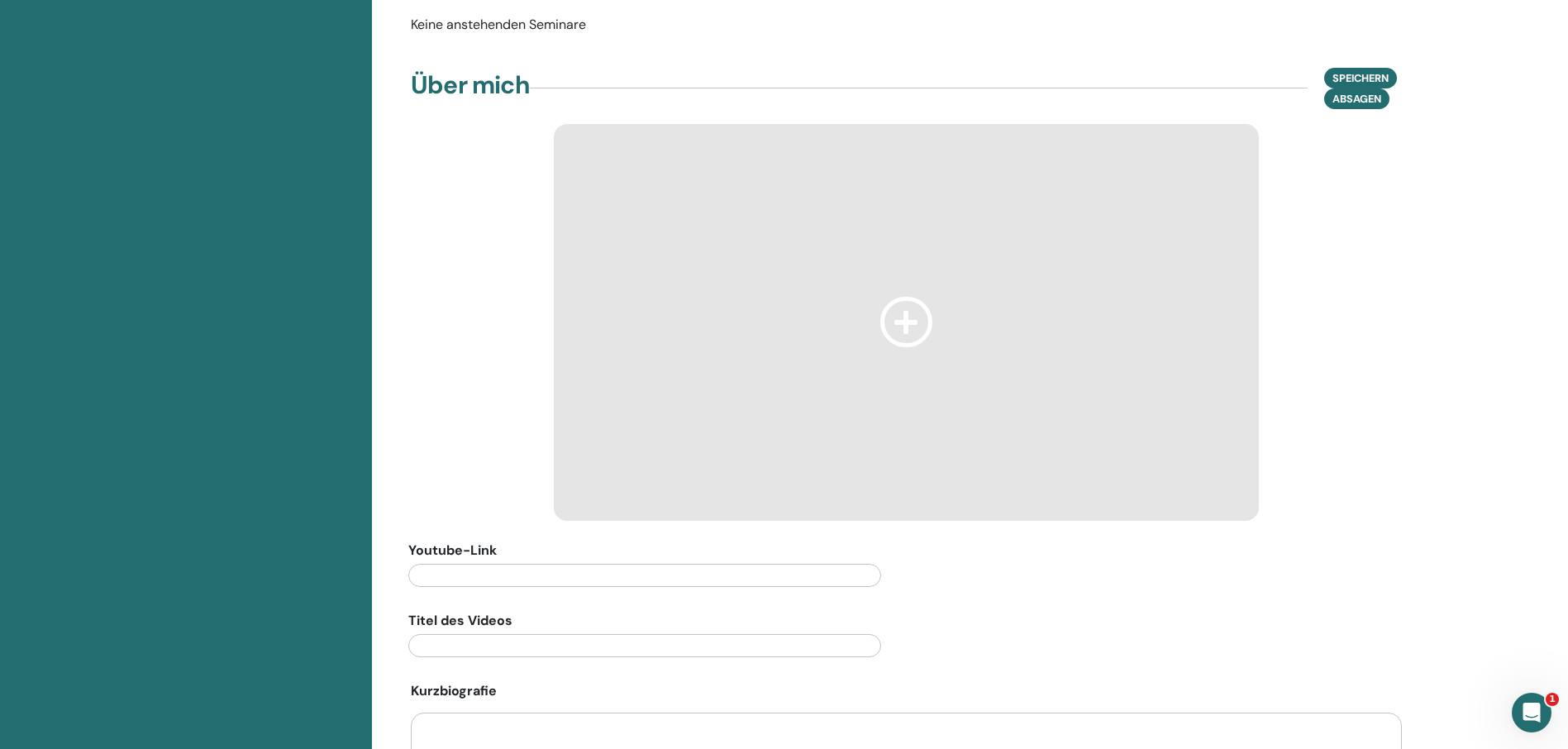
scroll to position [744, 0]
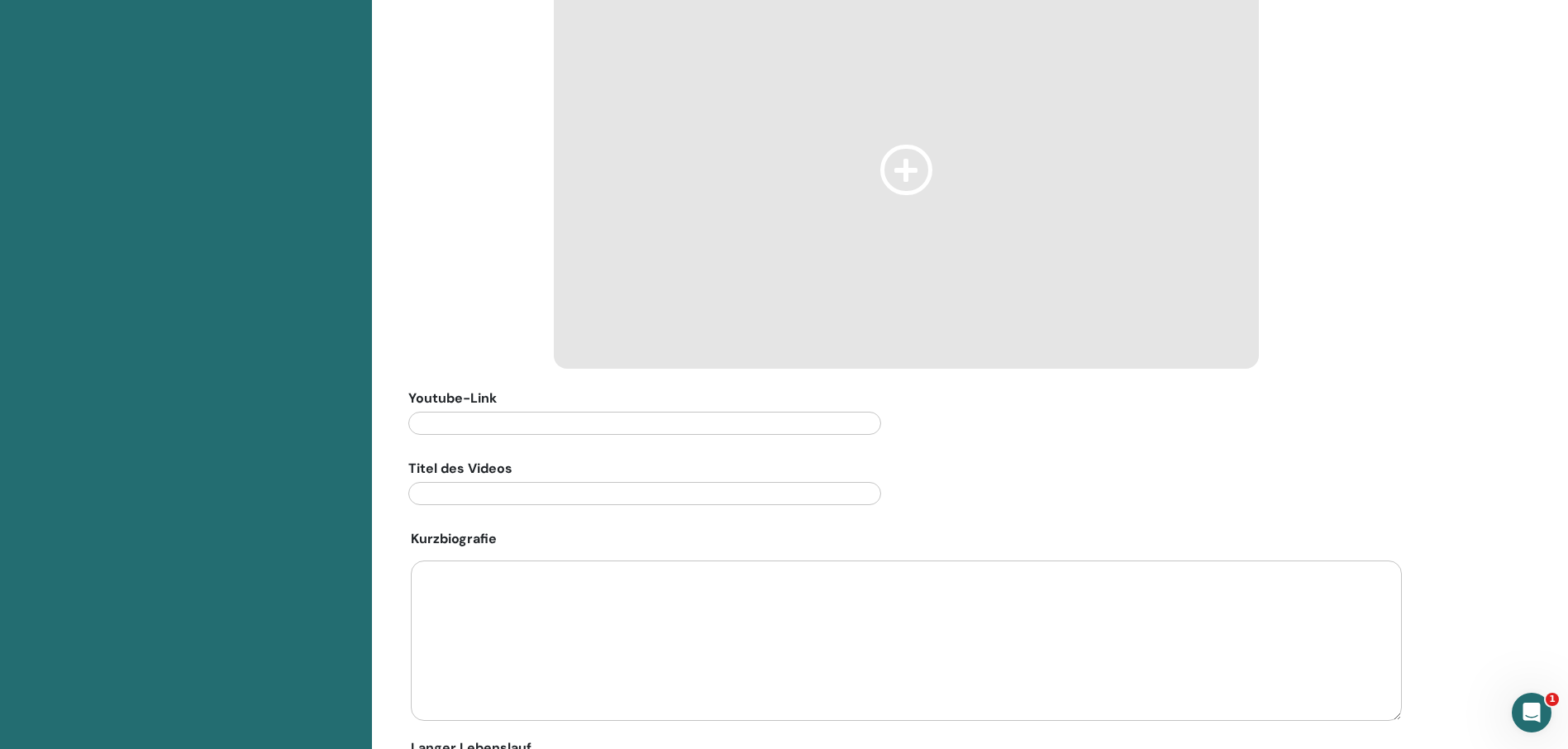
click at [439, 421] on input "text" at bounding box center [645, 423] width 473 height 23
click at [441, 590] on textarea at bounding box center [907, 640] width 991 height 160
